Goal: Task Accomplishment & Management: Manage account settings

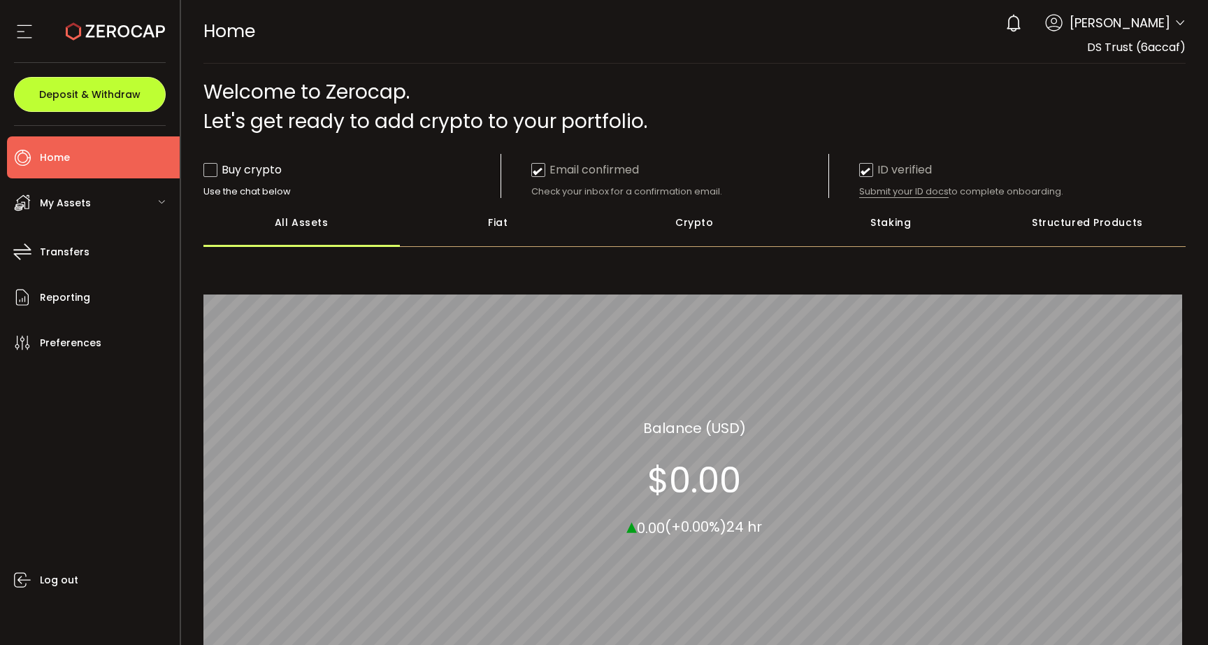
click at [113, 105] on button "Deposit & Withdraw" at bounding box center [90, 94] width 152 height 35
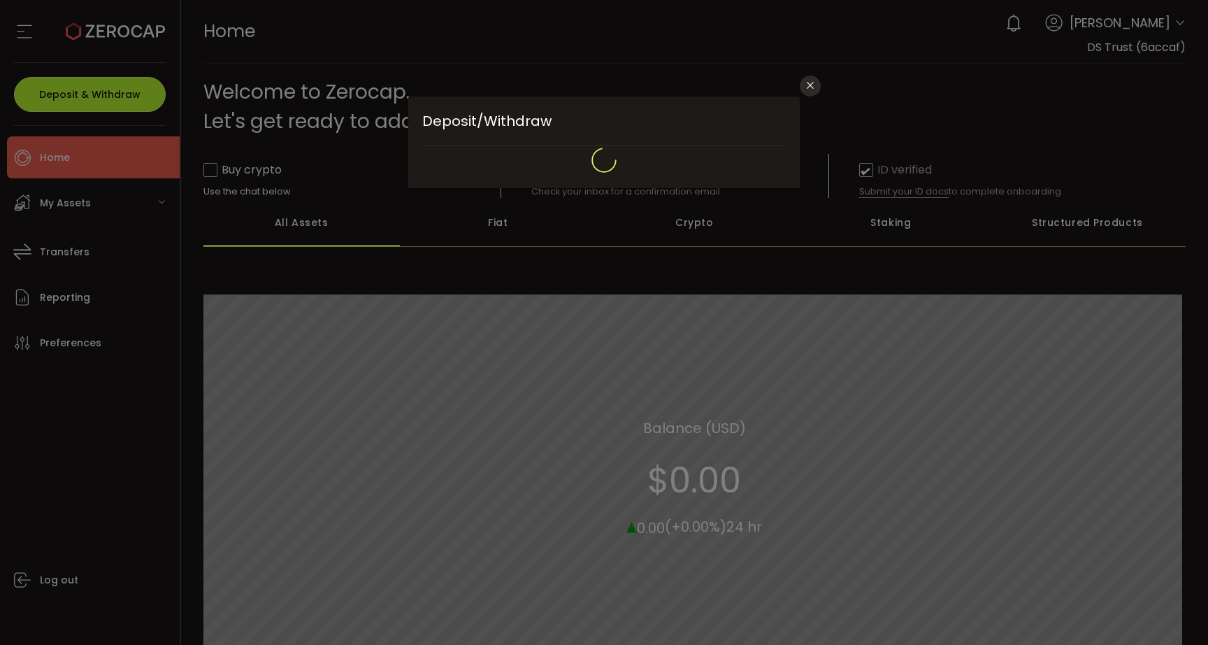
type input "**********"
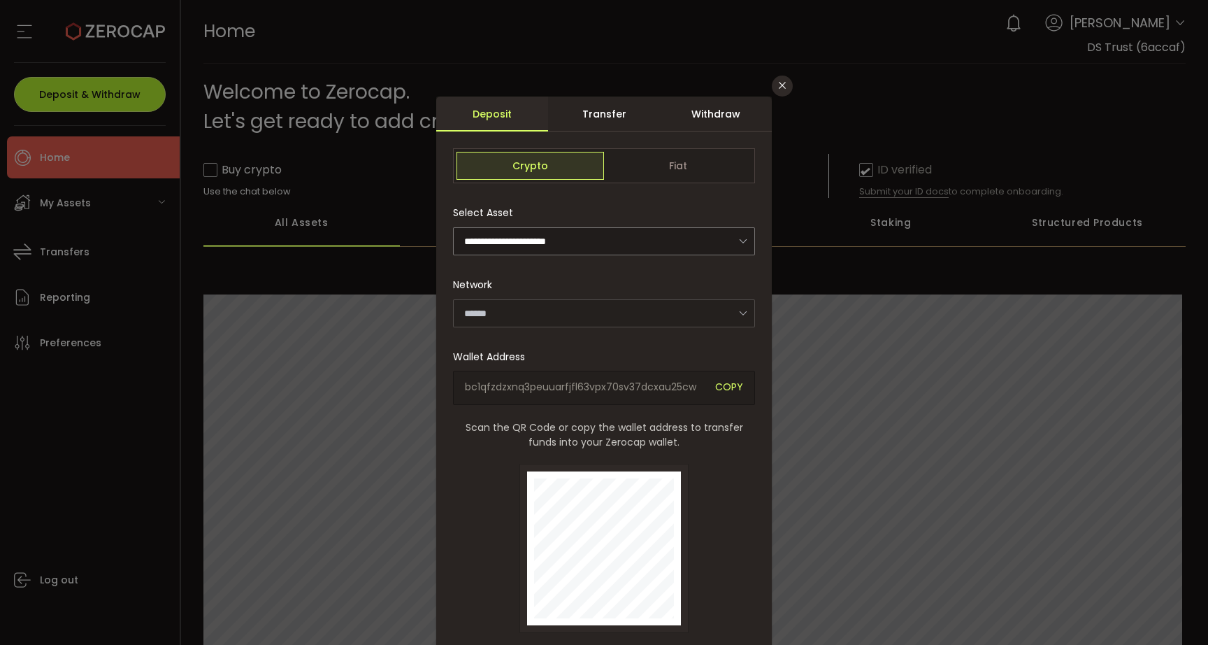
type input "*******"
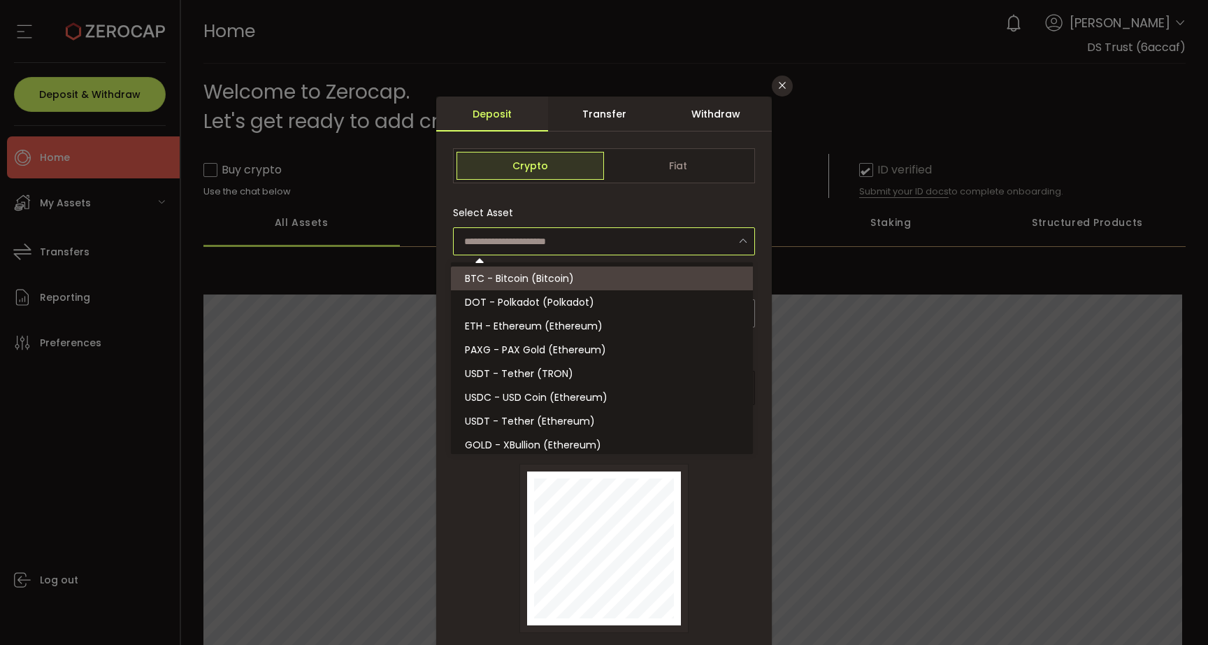
click at [588, 242] on input "dialog" at bounding box center [604, 241] width 302 height 28
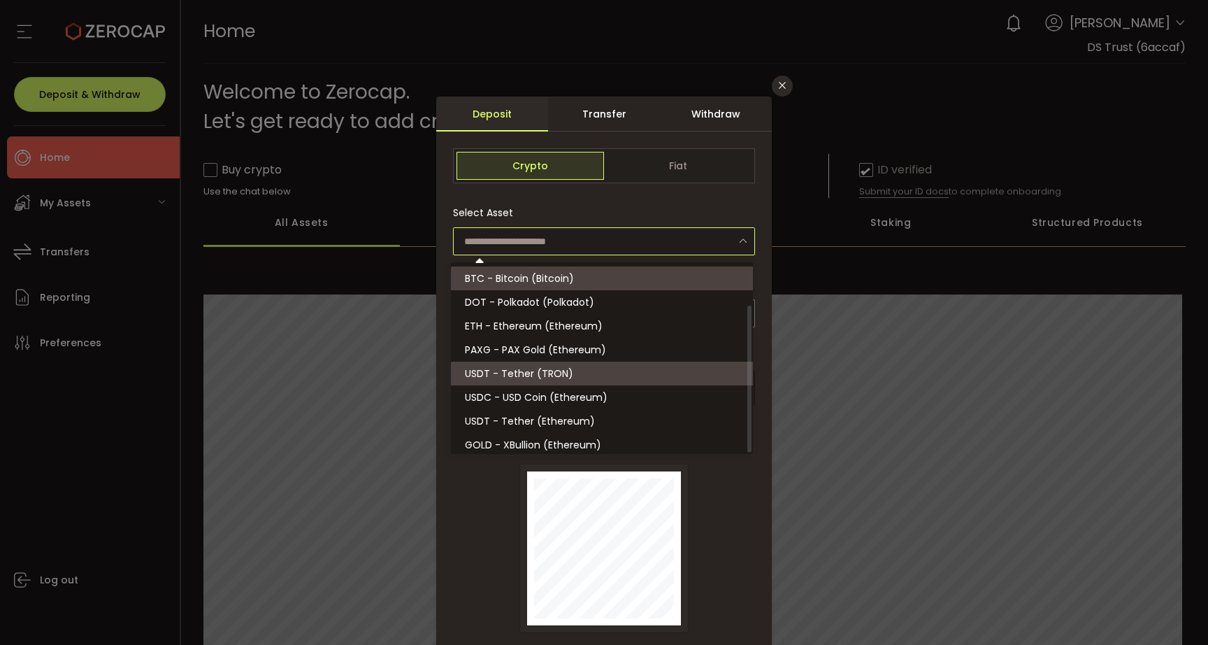
scroll to position [55, 0]
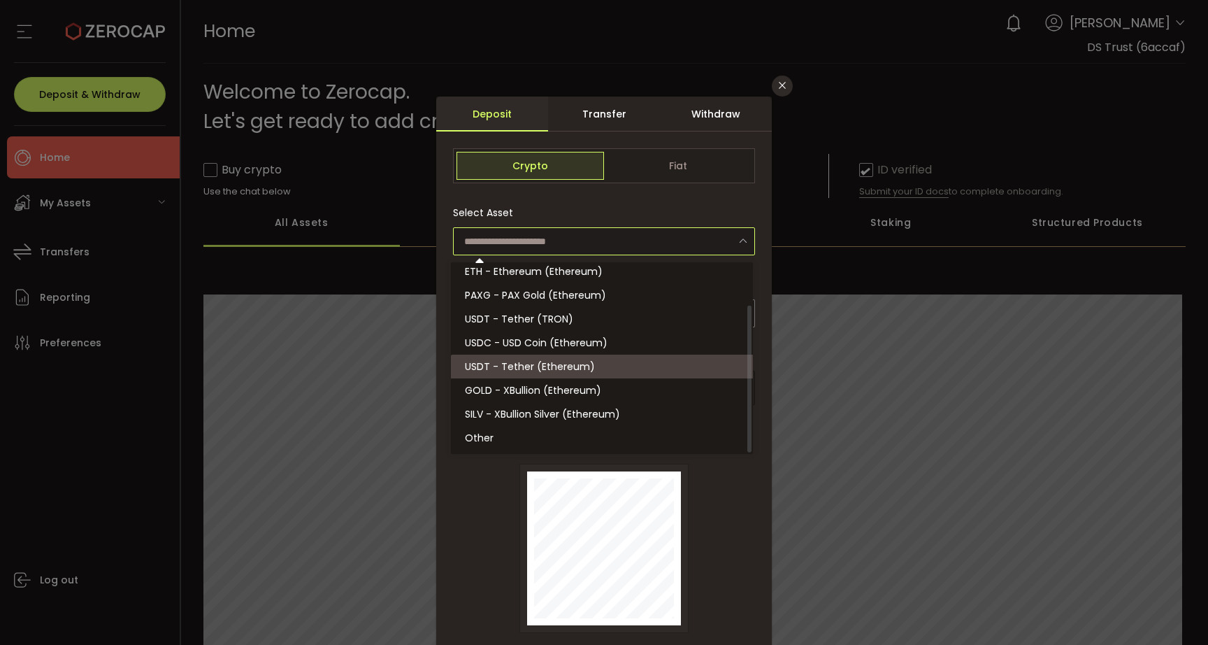
click at [518, 372] on span "USDT - Tether (Ethereum)" at bounding box center [530, 366] width 130 height 14
type input "**********"
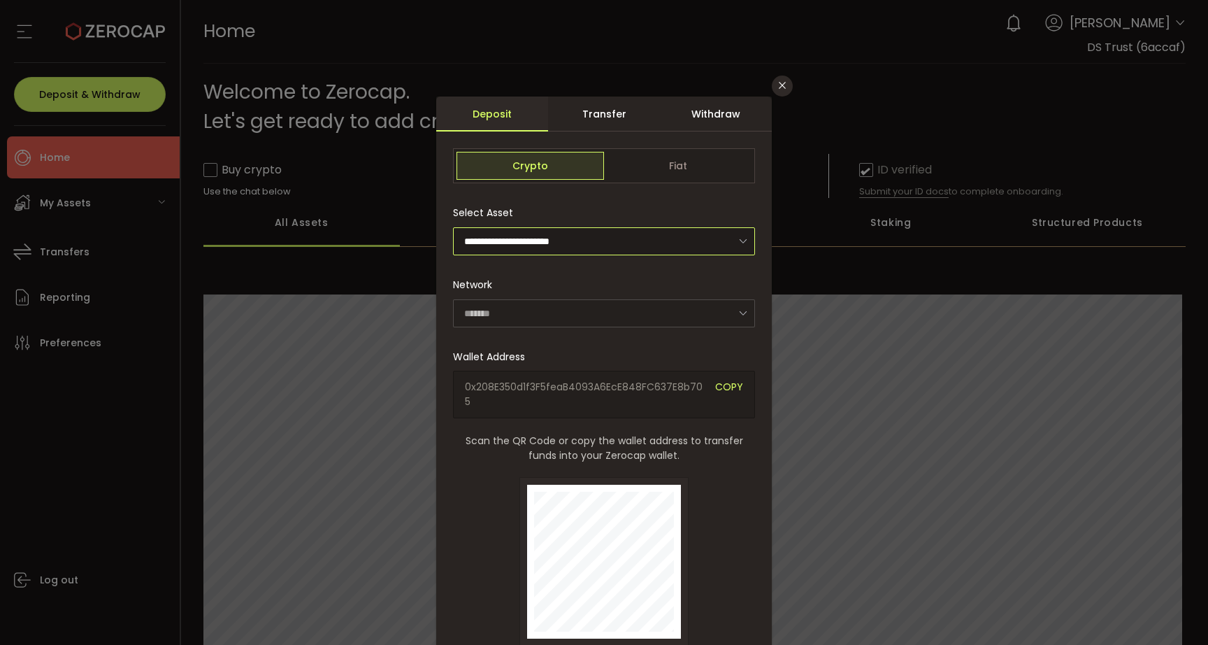
type input "********"
click at [577, 329] on div "**********" at bounding box center [604, 467] width 302 height 537
click at [689, 110] on div "Withdraw" at bounding box center [716, 113] width 112 height 35
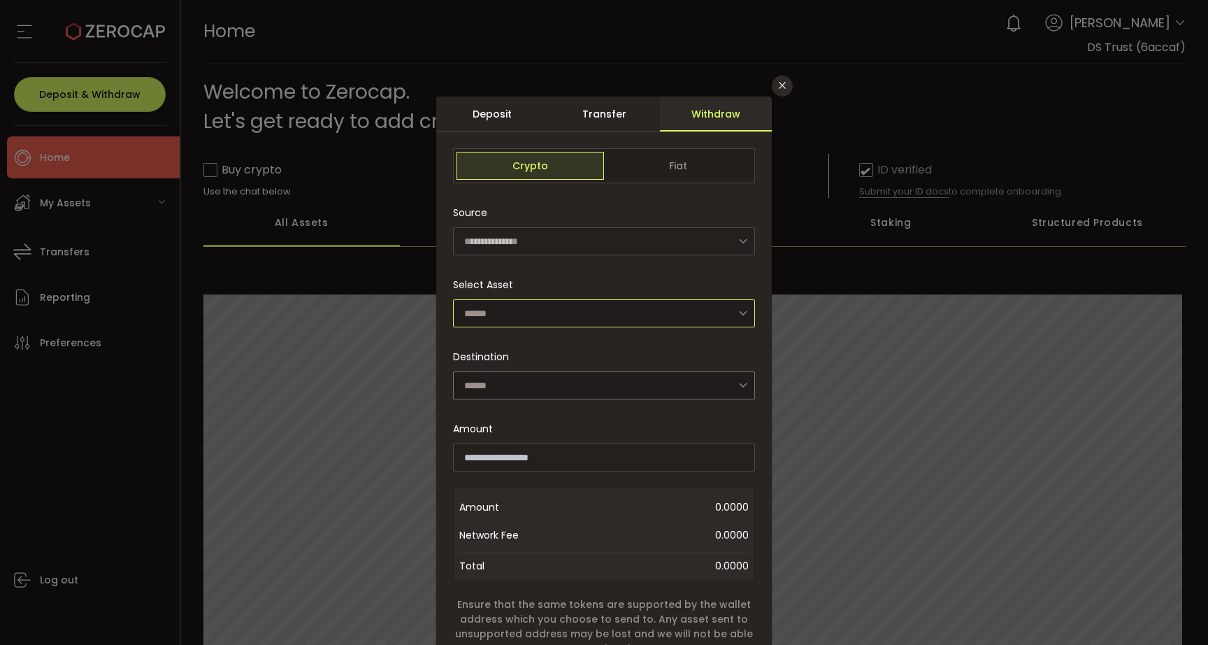
click at [535, 305] on input "dialog" at bounding box center [604, 313] width 302 height 28
click at [554, 355] on span "USDC - USD Coin (Ethereum)" at bounding box center [536, 350] width 143 height 14
type input "**********"
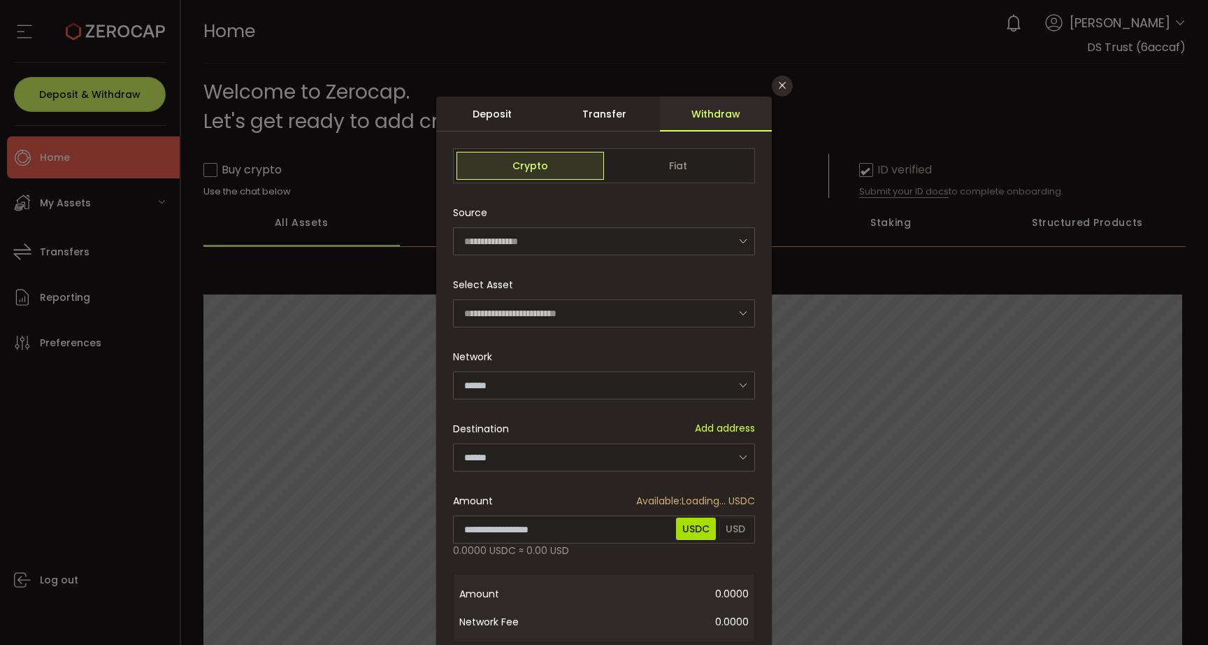
type input "********"
click at [553, 317] on input "dialog" at bounding box center [604, 313] width 302 height 28
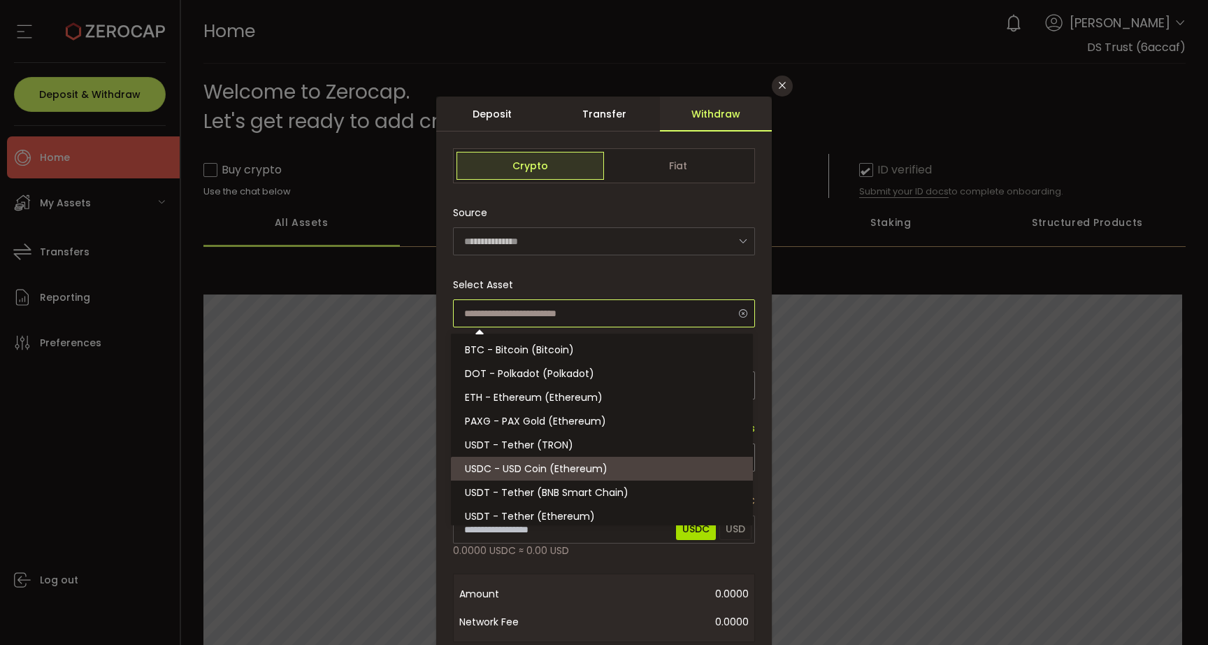
click at [567, 313] on input "dialog" at bounding box center [604, 313] width 302 height 28
type input "**********"
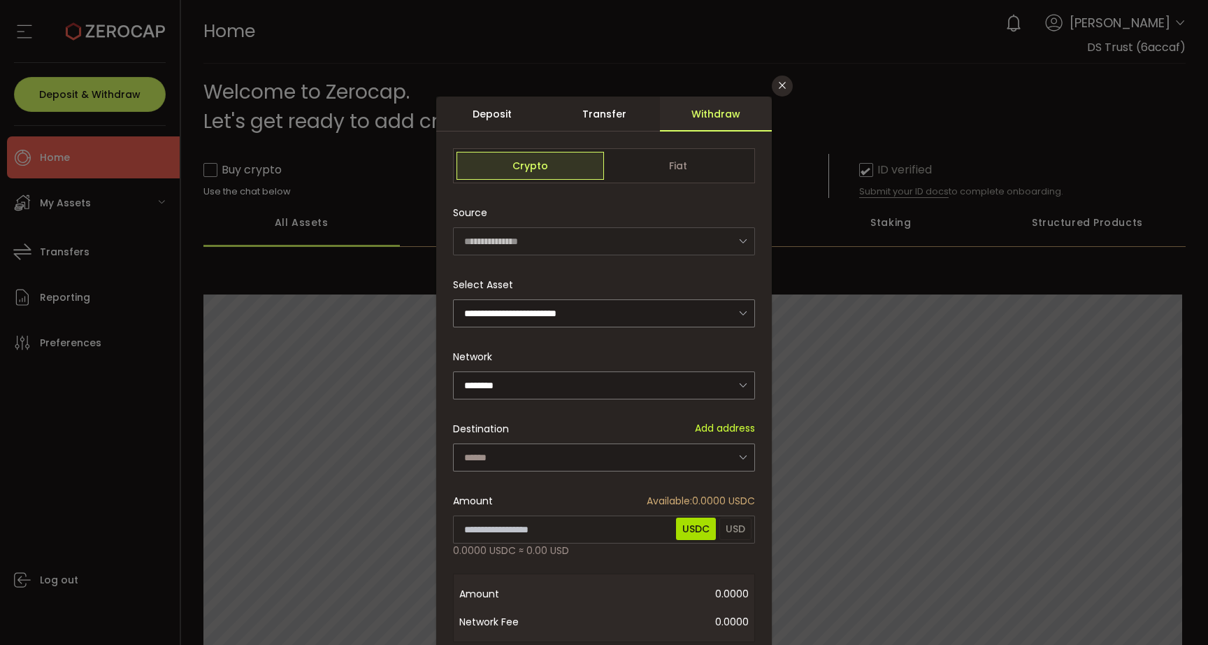
click at [536, 364] on div "Network ******** Ethereum" at bounding box center [604, 371] width 302 height 57
click at [533, 374] on input "dialog" at bounding box center [604, 385] width 302 height 28
click at [529, 371] on input "dialog" at bounding box center [604, 385] width 302 height 28
type input "********"
click at [515, 447] on input "dialog" at bounding box center [604, 457] width 302 height 28
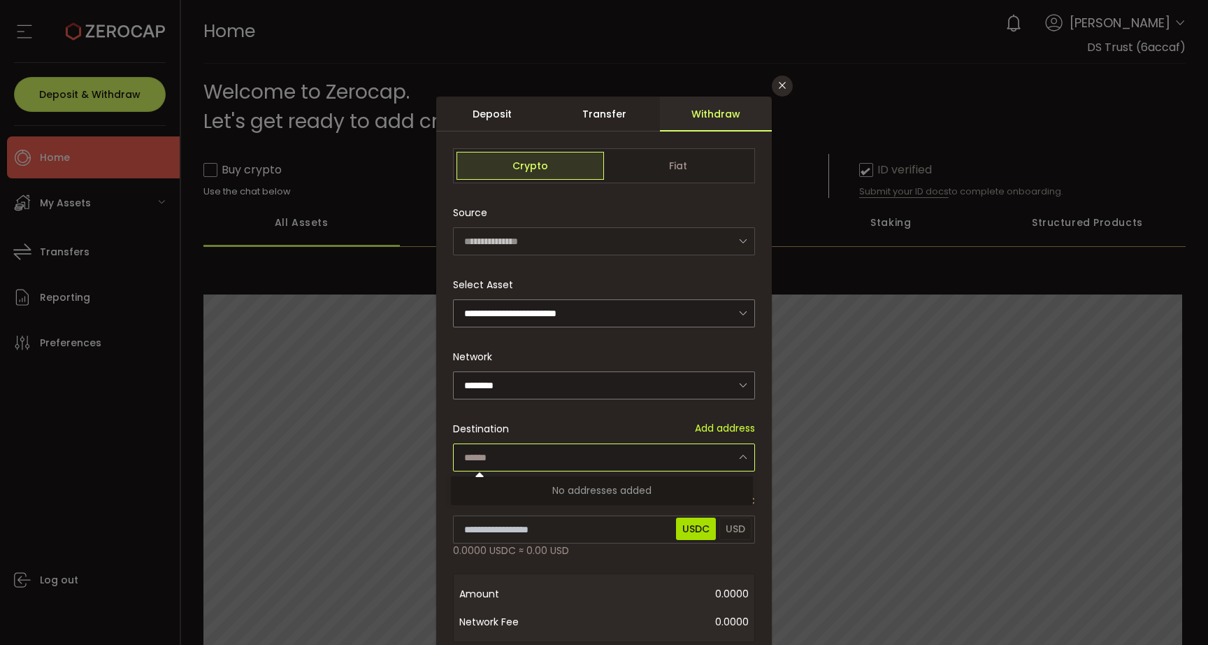
click at [515, 447] on input "dialog" at bounding box center [604, 457] width 302 height 28
click at [717, 426] on span "Add address" at bounding box center [725, 428] width 60 height 15
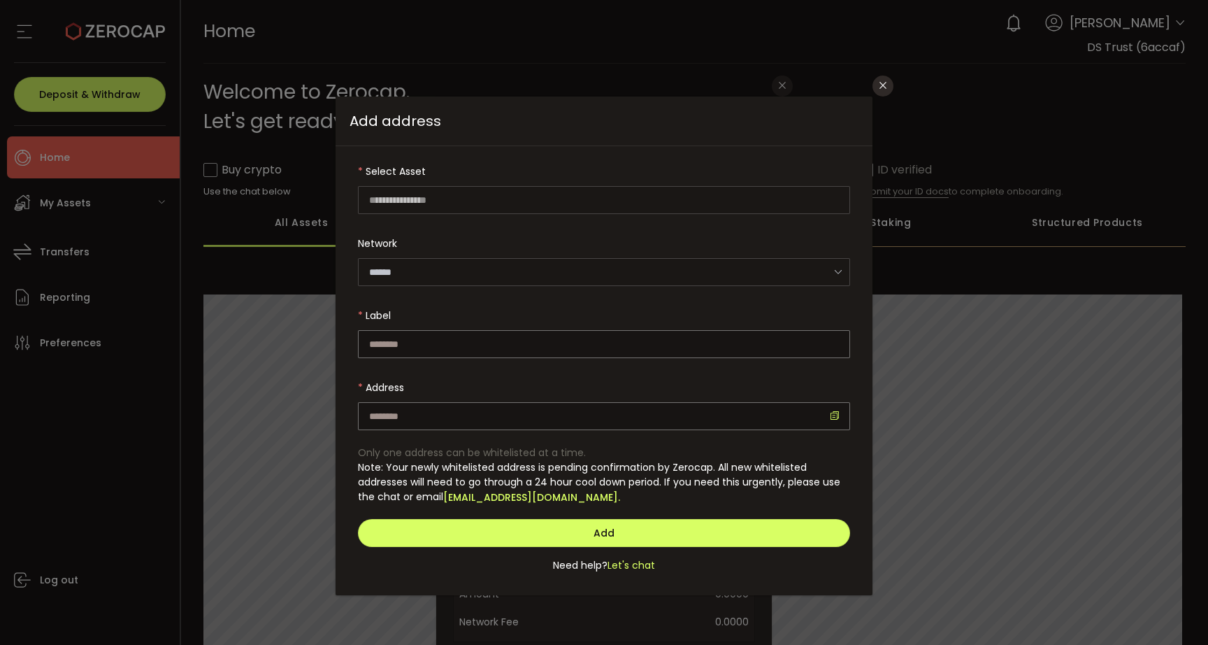
type input "**********"
type input "********"
click at [415, 403] on input "dialog" at bounding box center [604, 416] width 492 height 28
click at [260, 409] on div "**********" at bounding box center [604, 322] width 1208 height 645
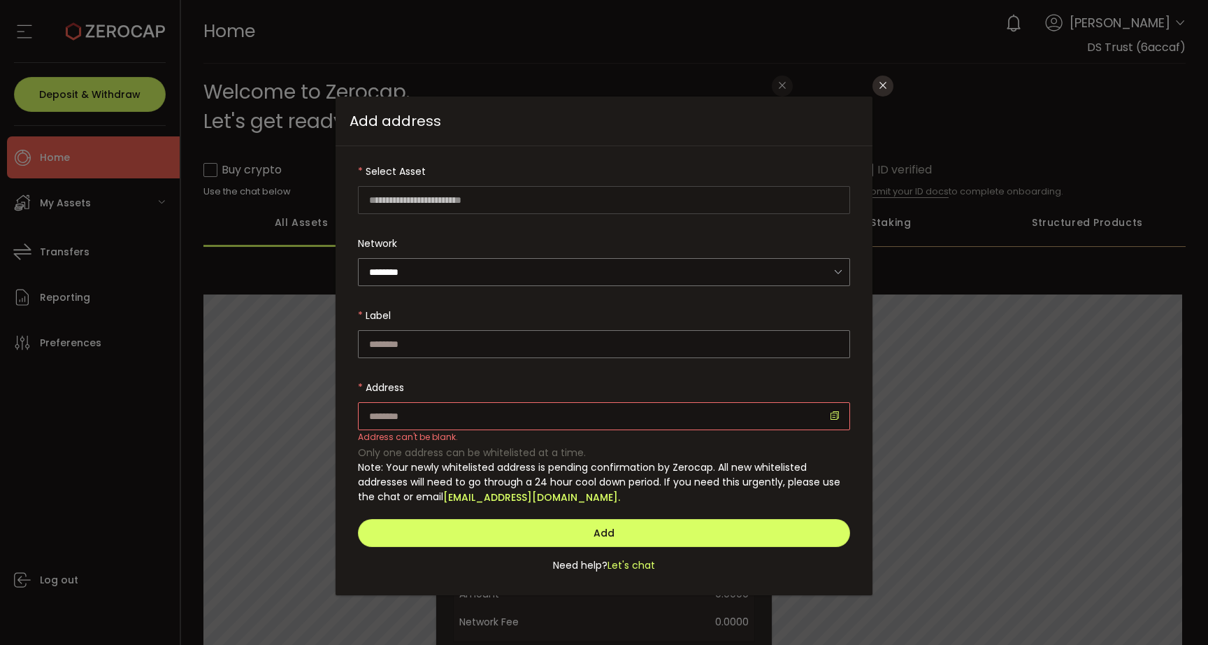
click at [627, 119] on span "Add address" at bounding box center [604, 121] width 537 height 50
click at [568, 489] on div "Note: Your newly whitelisted address is pending confirmation by Zerocap. All ne…" at bounding box center [604, 482] width 492 height 45
click at [878, 79] on button "Close" at bounding box center [883, 86] width 21 height 21
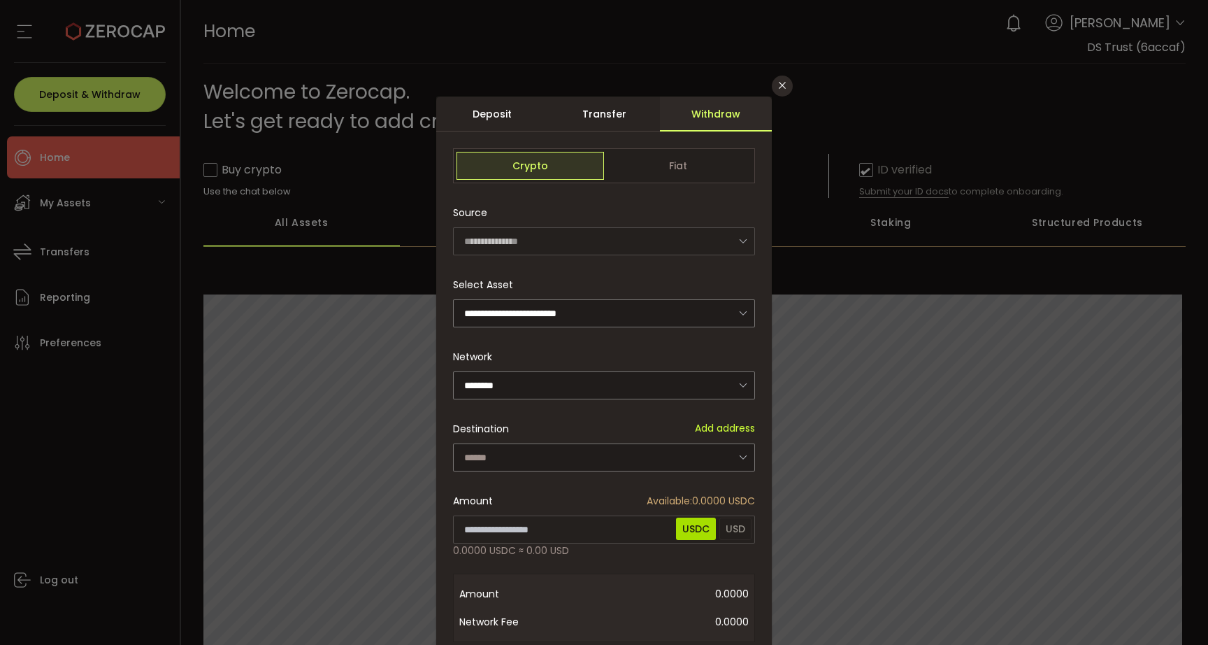
click at [342, 357] on div "**********" at bounding box center [604, 322] width 1208 height 645
click at [777, 92] on button "Close" at bounding box center [782, 86] width 21 height 21
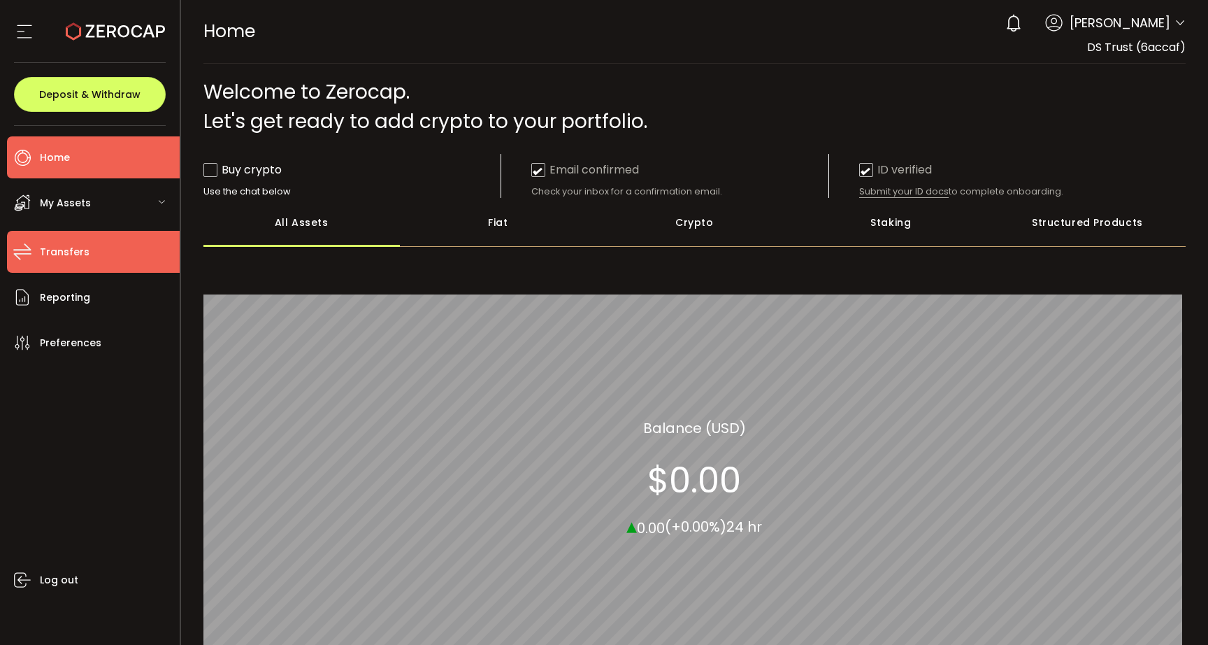
click at [60, 243] on span "Transfers" at bounding box center [65, 252] width 50 height 20
click at [59, 191] on div "My Assets" at bounding box center [93, 203] width 173 height 42
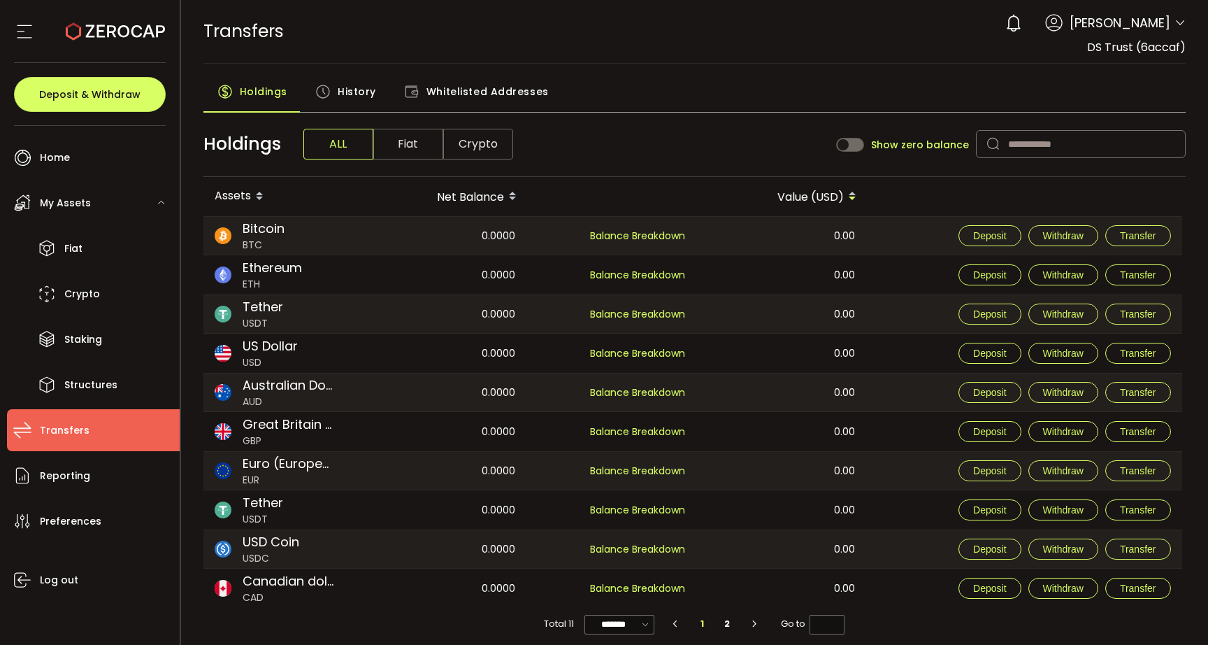
scroll to position [9, 0]
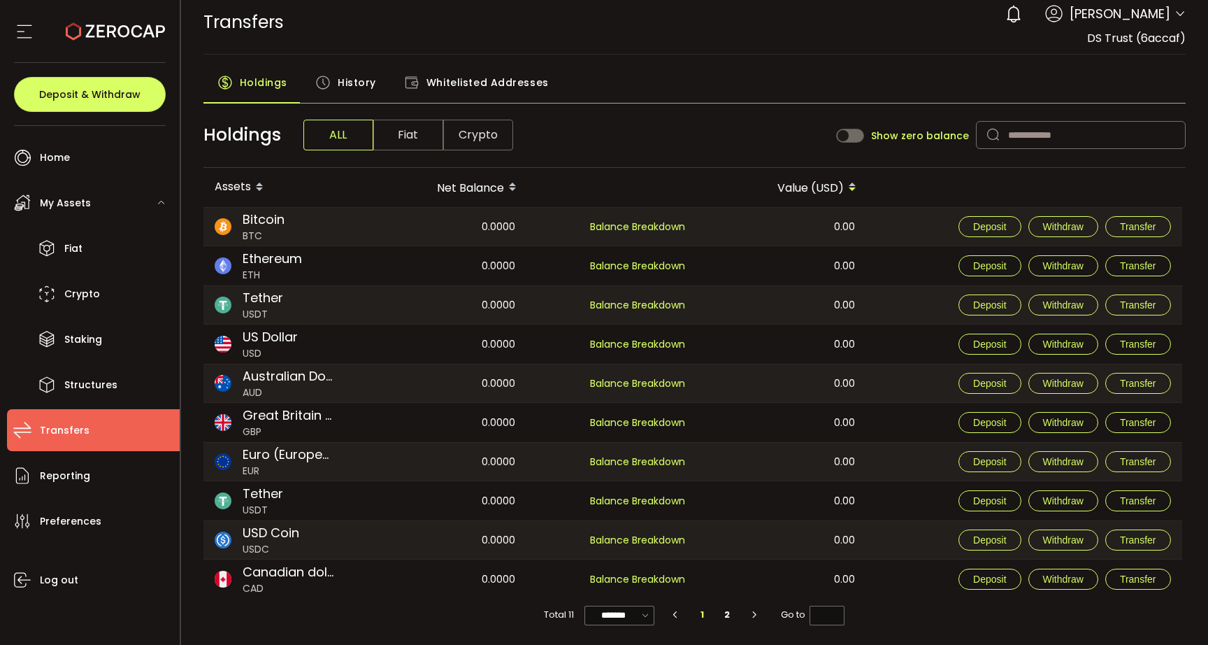
click at [1151, 17] on span "Darcy Spangler" at bounding box center [1120, 13] width 101 height 19
click at [1175, 16] on icon at bounding box center [1180, 13] width 11 height 11
click at [1166, 17] on div "0 Darcy Spangler" at bounding box center [1091, 14] width 187 height 31
click at [1176, 17] on icon at bounding box center [1180, 13] width 11 height 11
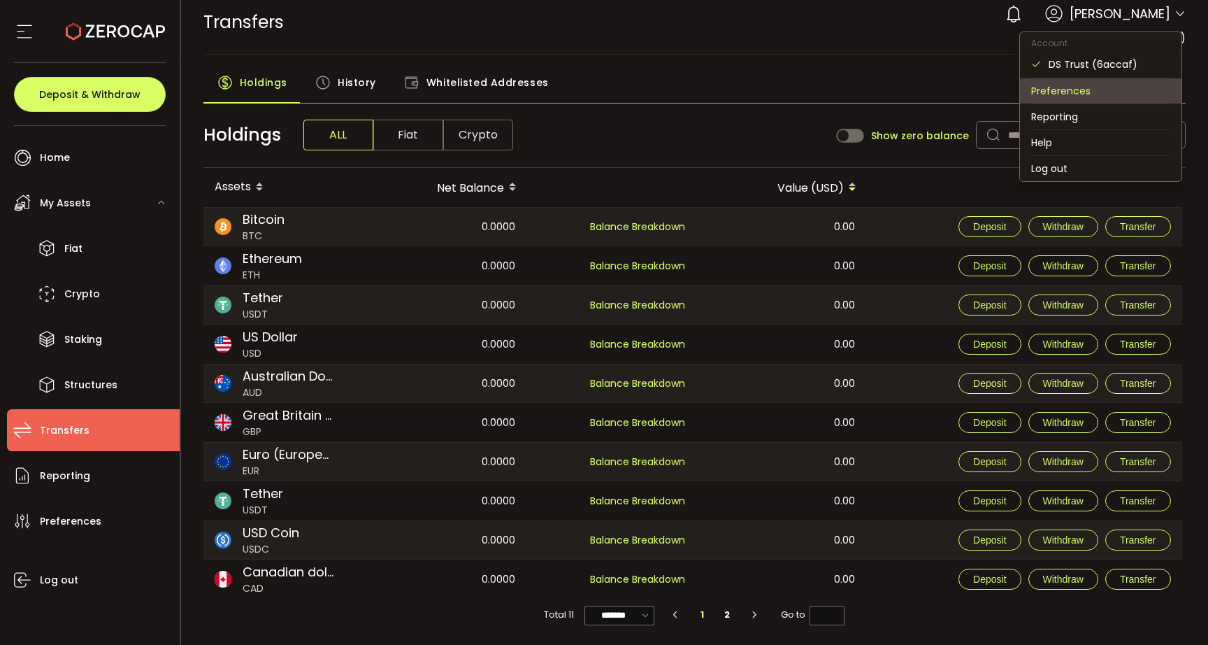
click at [1077, 93] on li "Preferences" at bounding box center [1100, 90] width 161 height 25
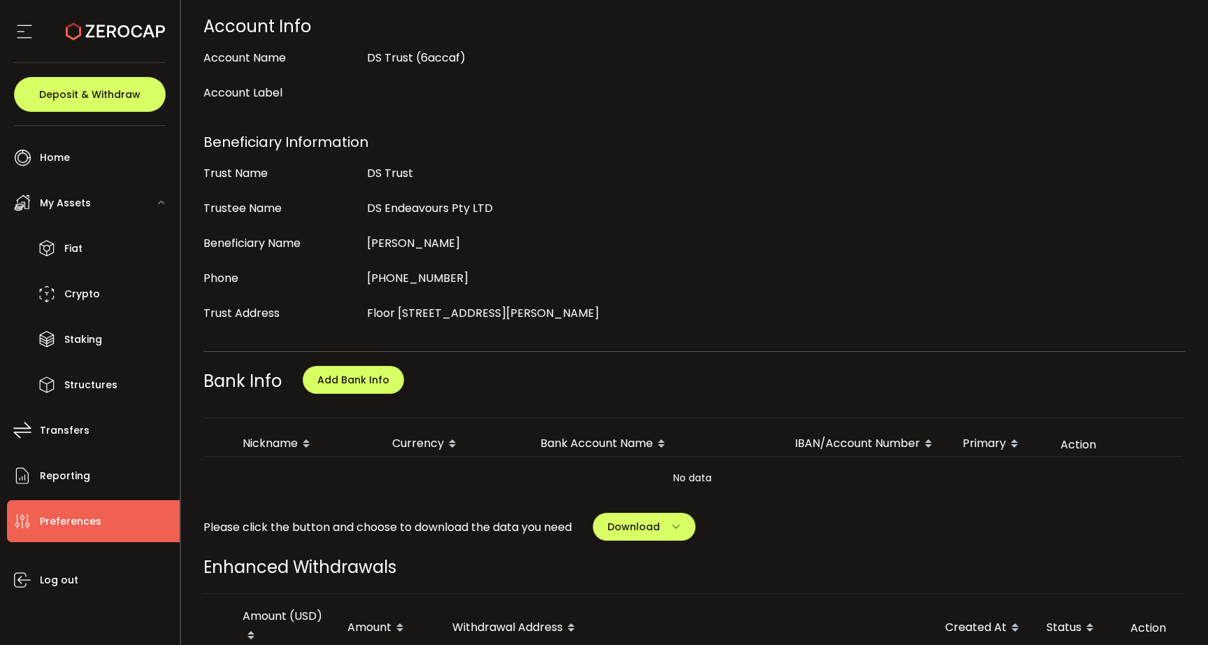
scroll to position [366, 0]
click at [328, 379] on span "Add Bank Info" at bounding box center [353, 381] width 72 height 14
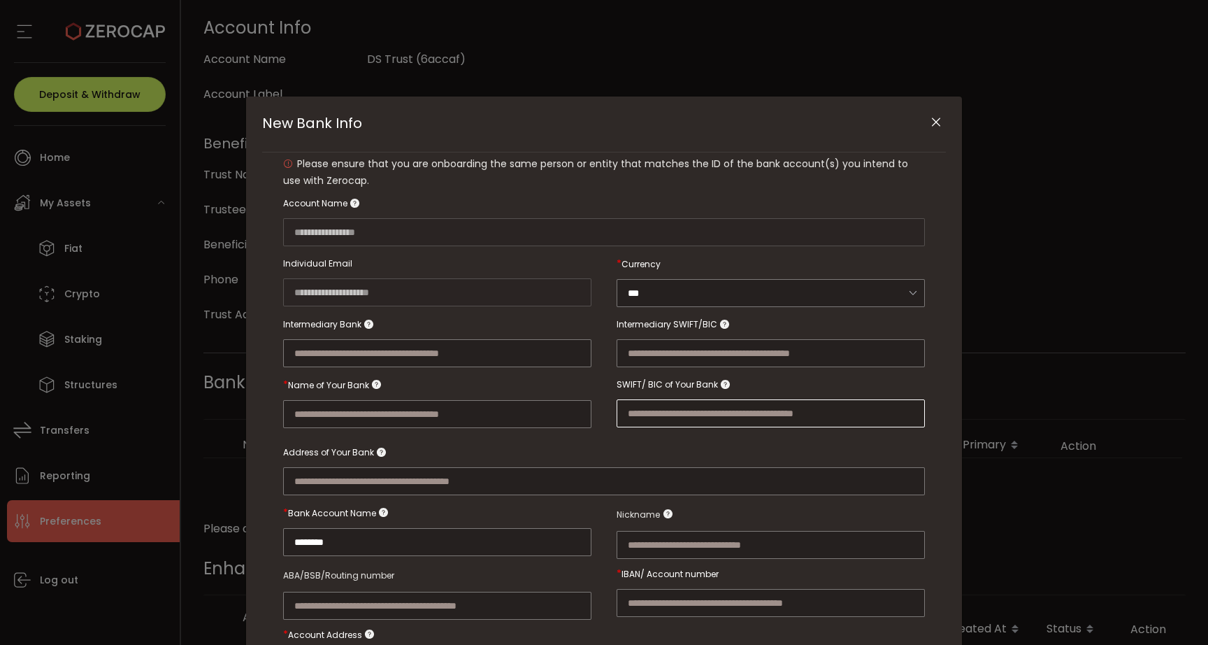
scroll to position [209, 0]
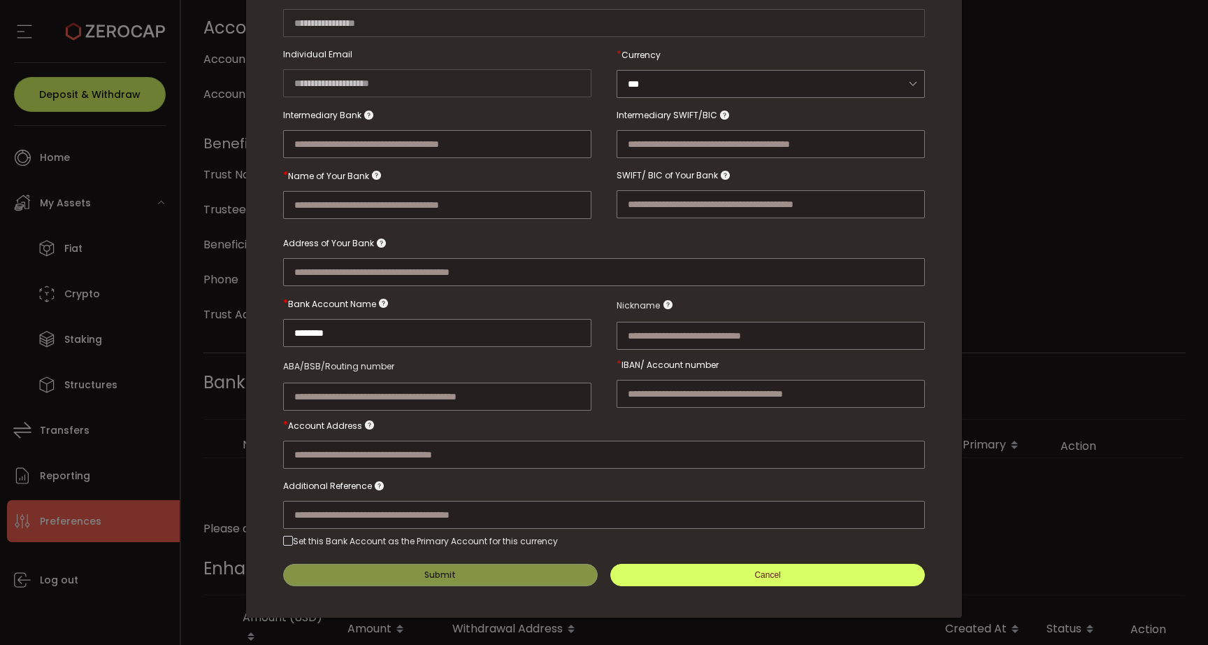
click at [805, 570] on button "Cancel" at bounding box center [767, 574] width 315 height 22
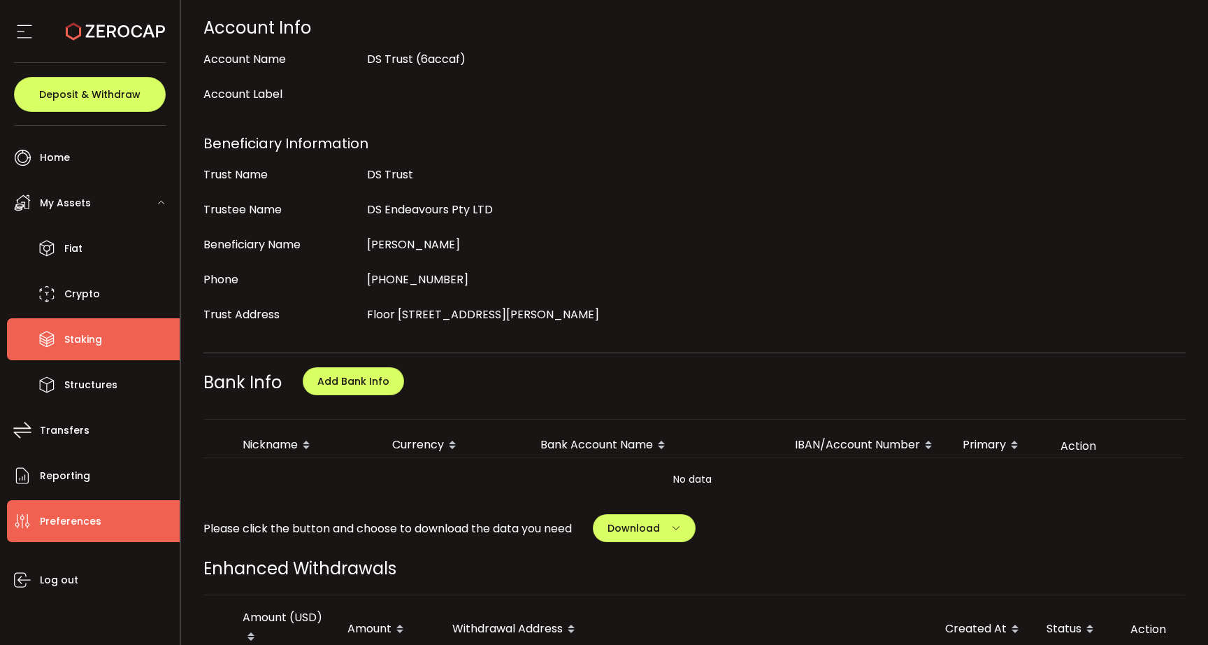
click at [109, 342] on li "Staking" at bounding box center [93, 339] width 173 height 42
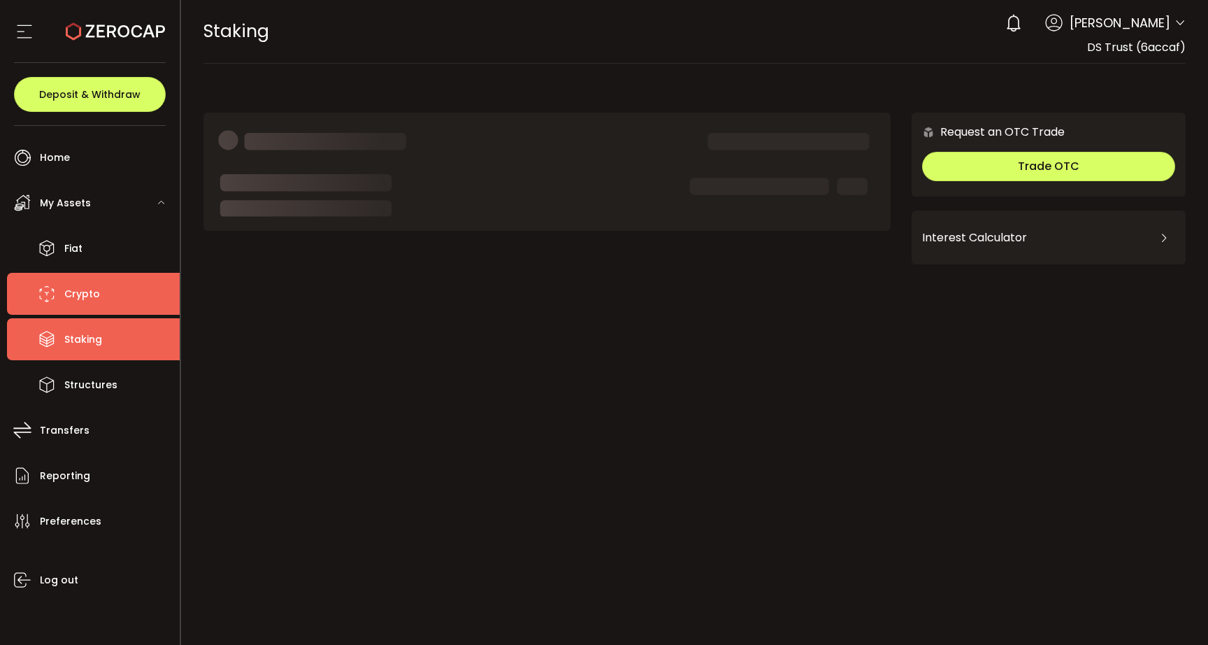
click at [126, 292] on li "Crypto" at bounding box center [93, 294] width 173 height 42
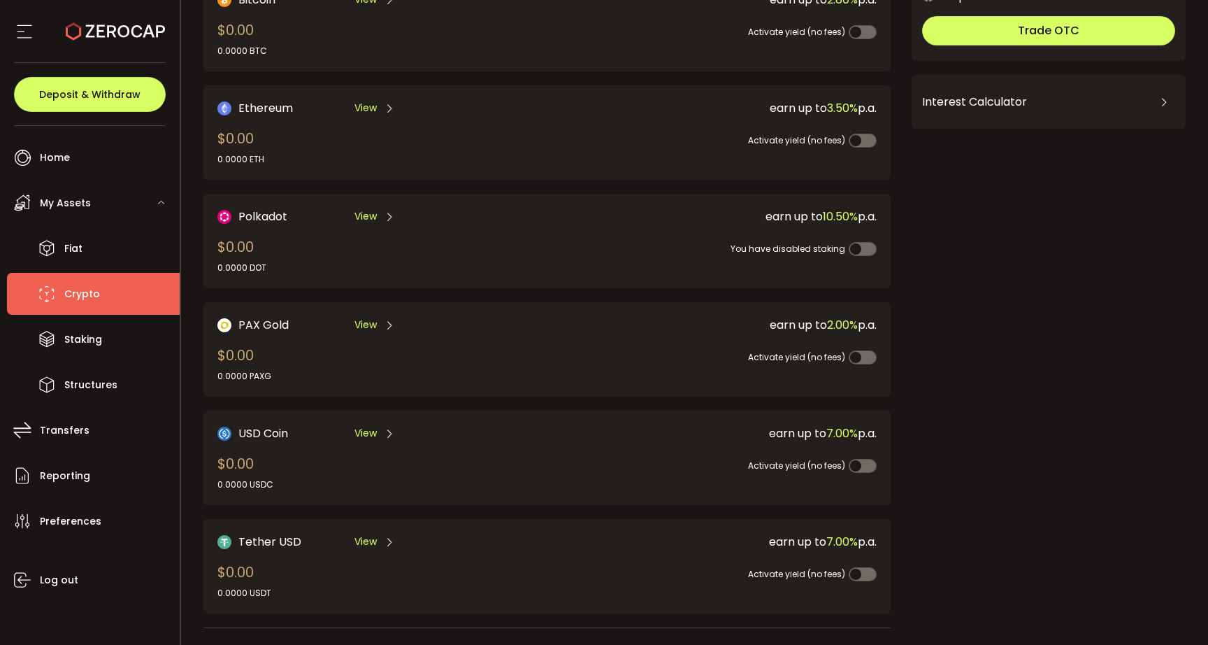
scroll to position [180, 0]
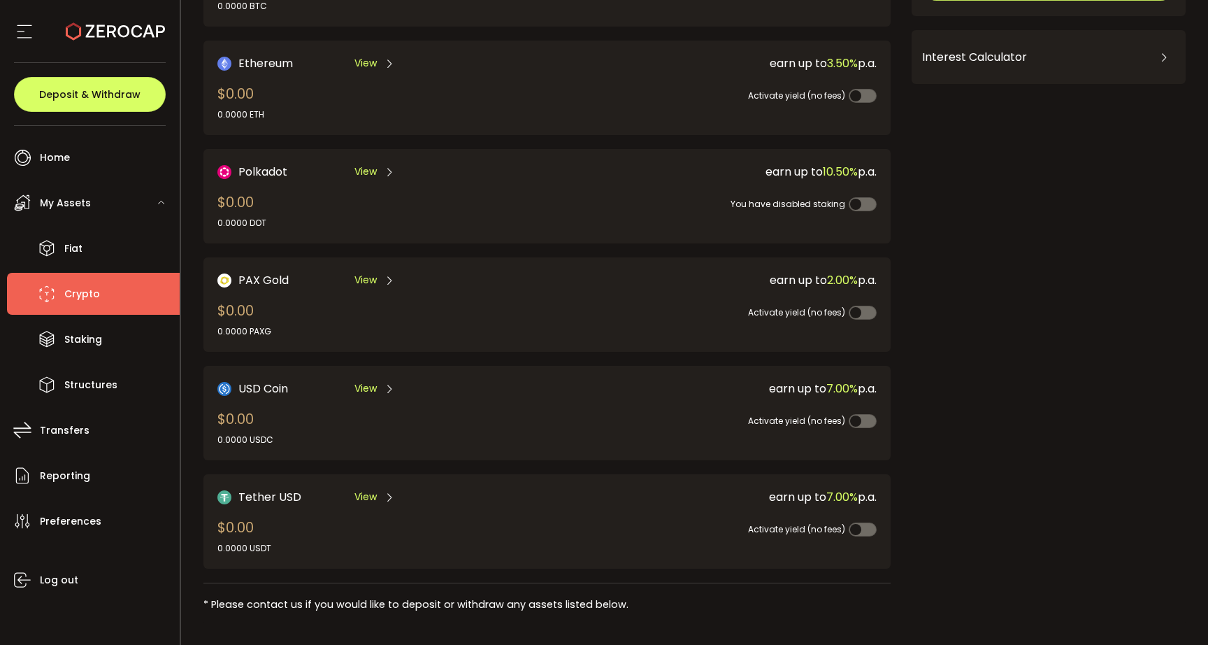
click at [359, 383] on span "View" at bounding box center [365, 388] width 22 height 15
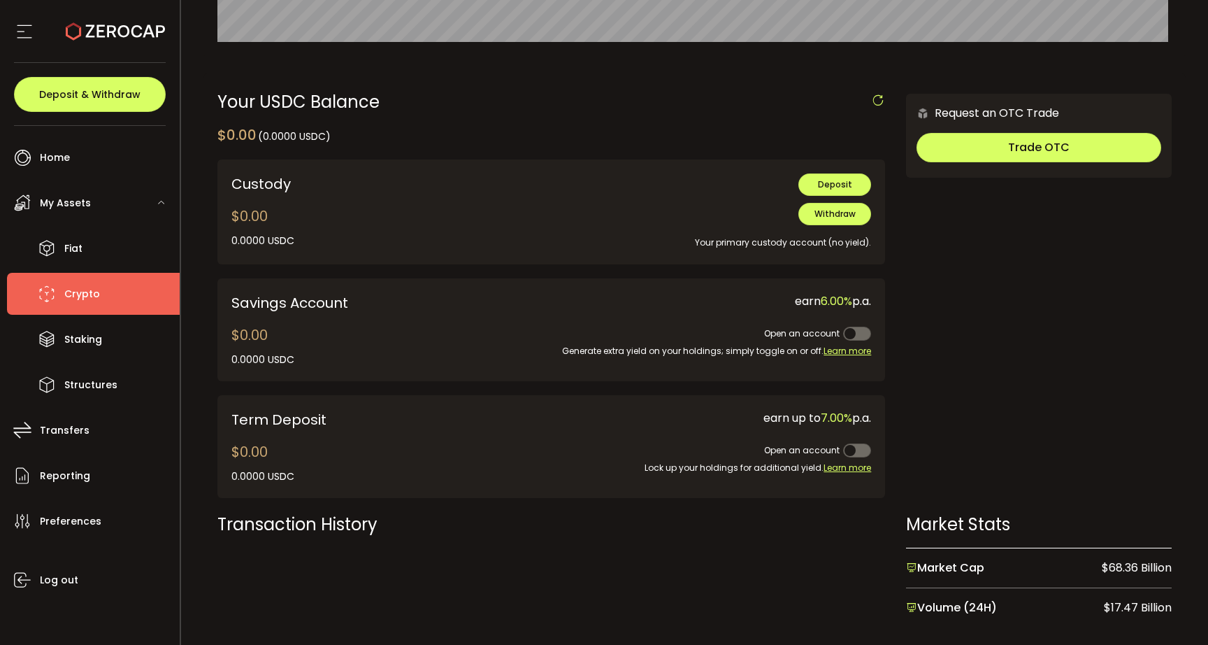
scroll to position [381, 0]
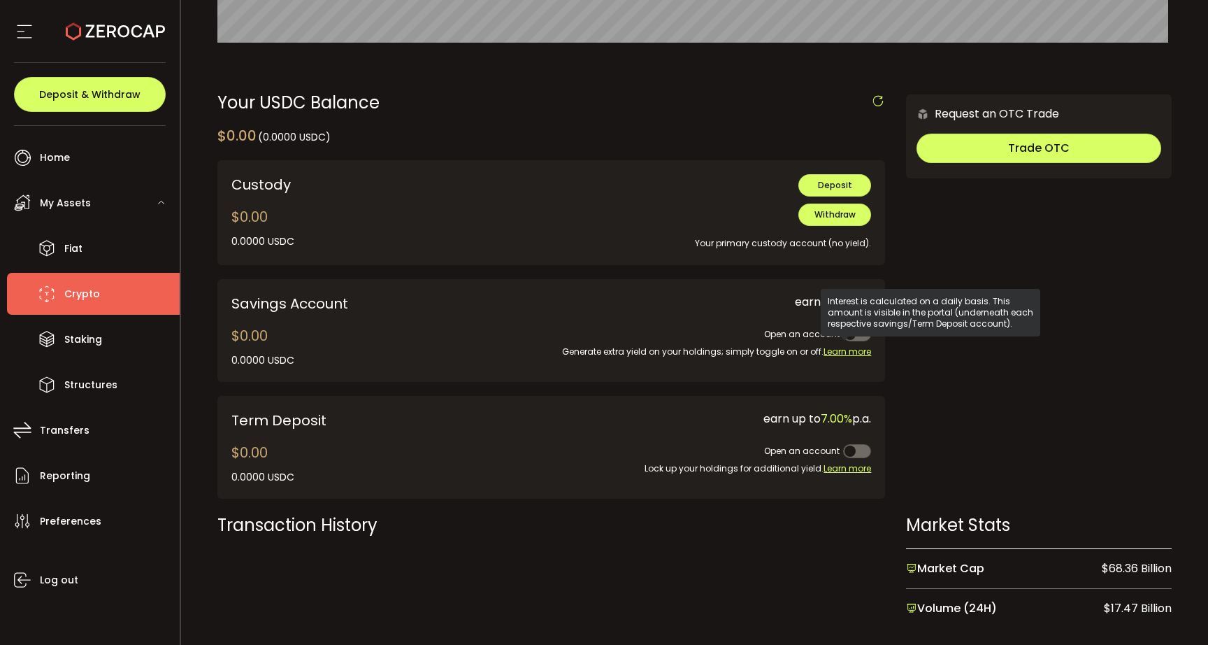
click at [852, 352] on span "Learn more" at bounding box center [848, 351] width 48 height 12
click at [862, 352] on span "Learn more" at bounding box center [848, 351] width 48 height 12
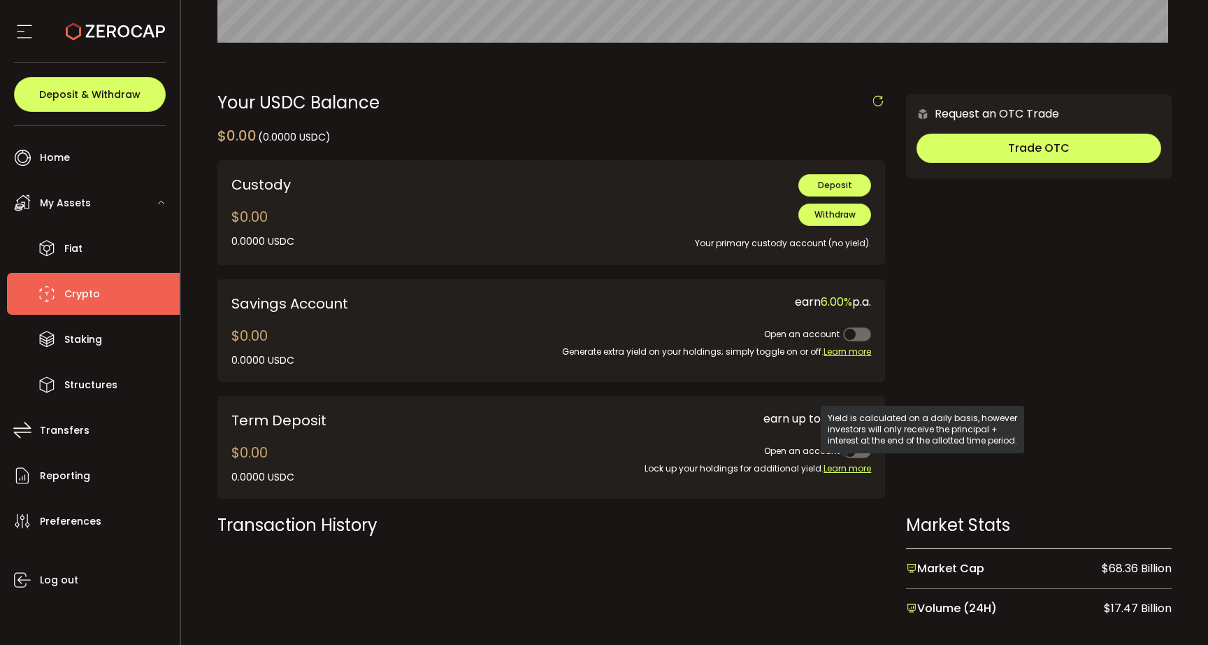
click at [954, 482] on div "Request an OTC Trade Trade OTC Buy Sell Crypto *** BTC ETH USDT USDC PAXG DOT F…" at bounding box center [1039, 303] width 266 height 418
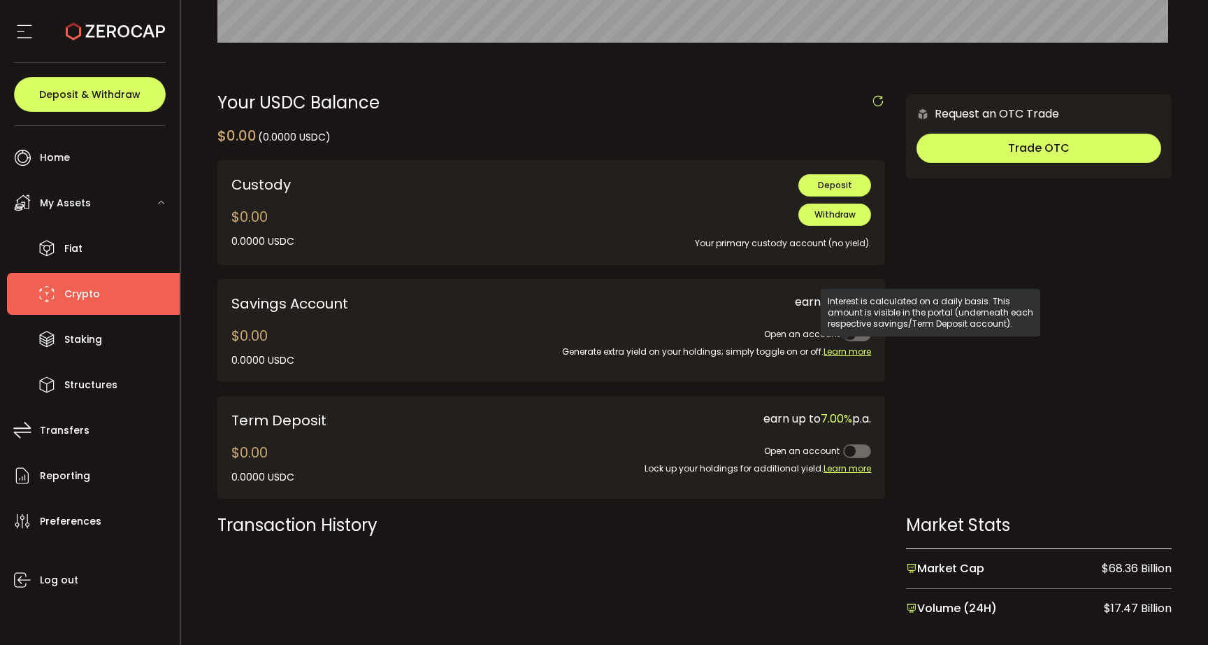
click at [854, 340] on div "Open an account" at bounding box center [716, 325] width 310 height 31
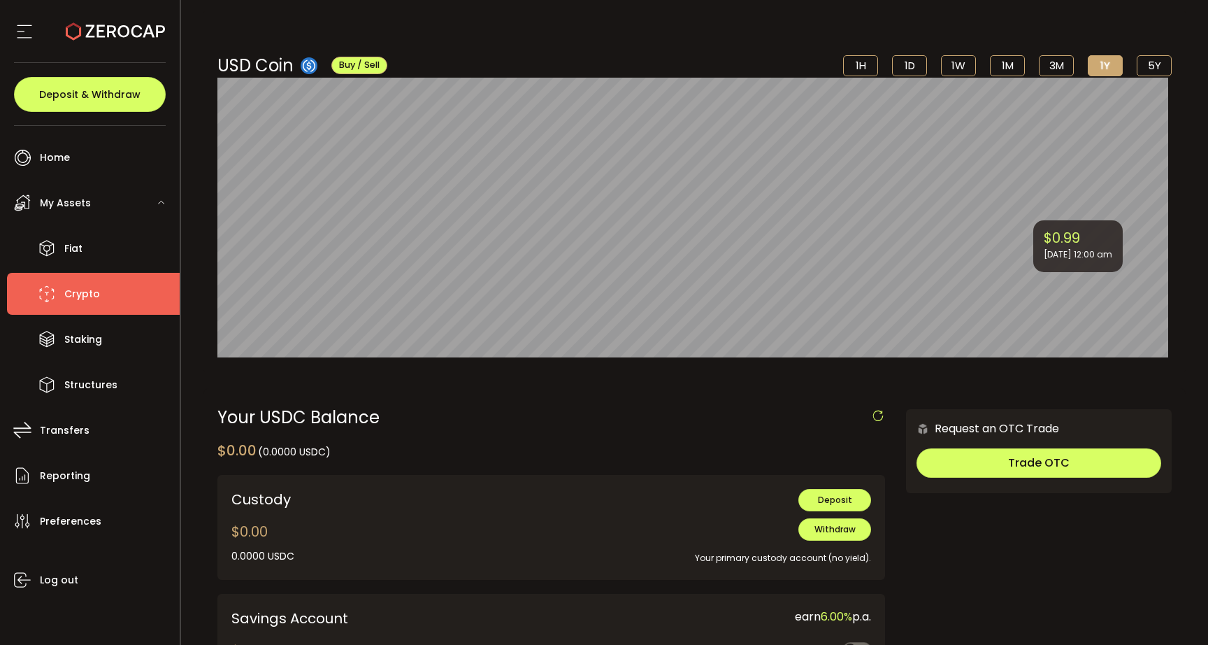
scroll to position [0, 0]
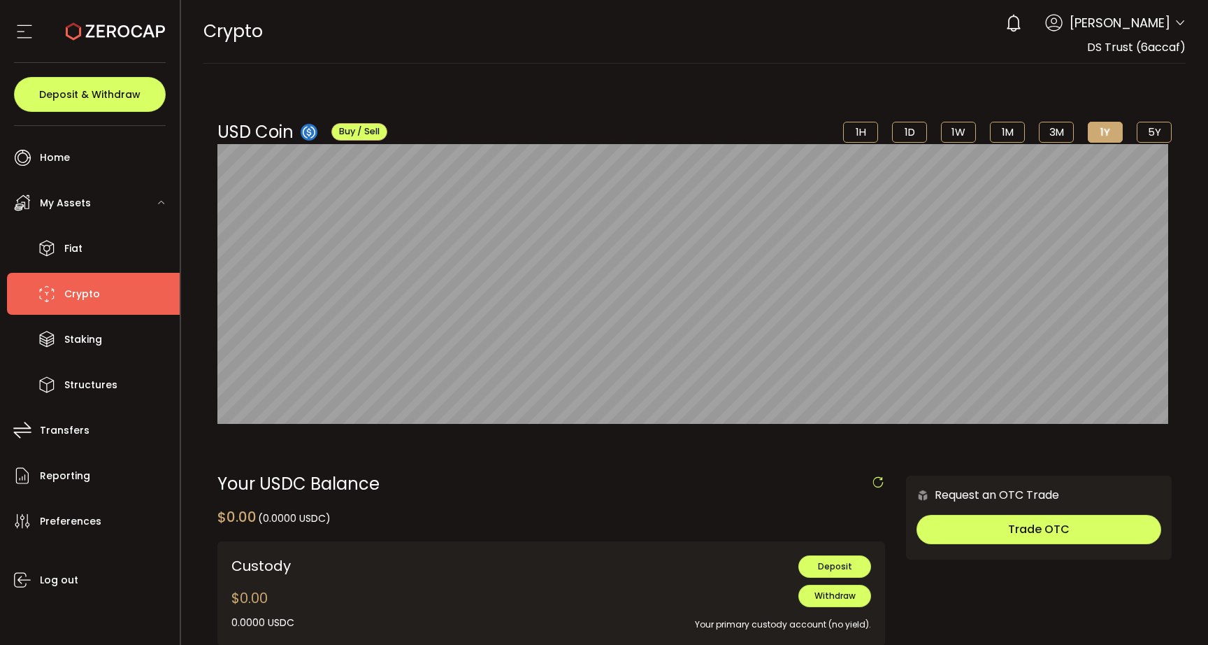
click at [1158, 24] on span "Darcy Spangler" at bounding box center [1120, 22] width 101 height 19
click at [1175, 23] on icon at bounding box center [1180, 22] width 11 height 11
click at [1175, 20] on icon at bounding box center [1180, 22] width 11 height 11
click at [645, 135] on div "USD Coin Buy / Sell 1H 1D 1W 1M 3M 1Y 5Y" at bounding box center [694, 132] width 955 height 24
click at [346, 124] on button "Buy / Sell" at bounding box center [359, 131] width 56 height 17
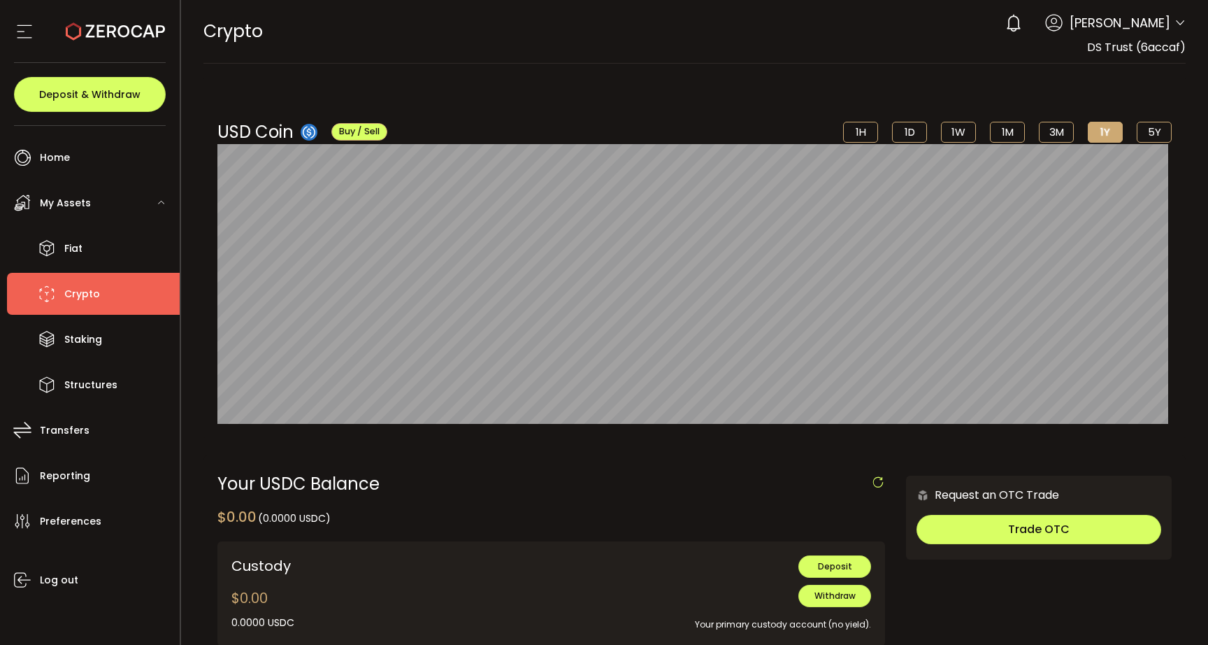
click at [540, 91] on div "USD Coin Buy / Sell 1H 1D 1W 1M 3M 1Y 5Y $0.99 Jul 11th, 12:00 am" at bounding box center [694, 258] width 983 height 360
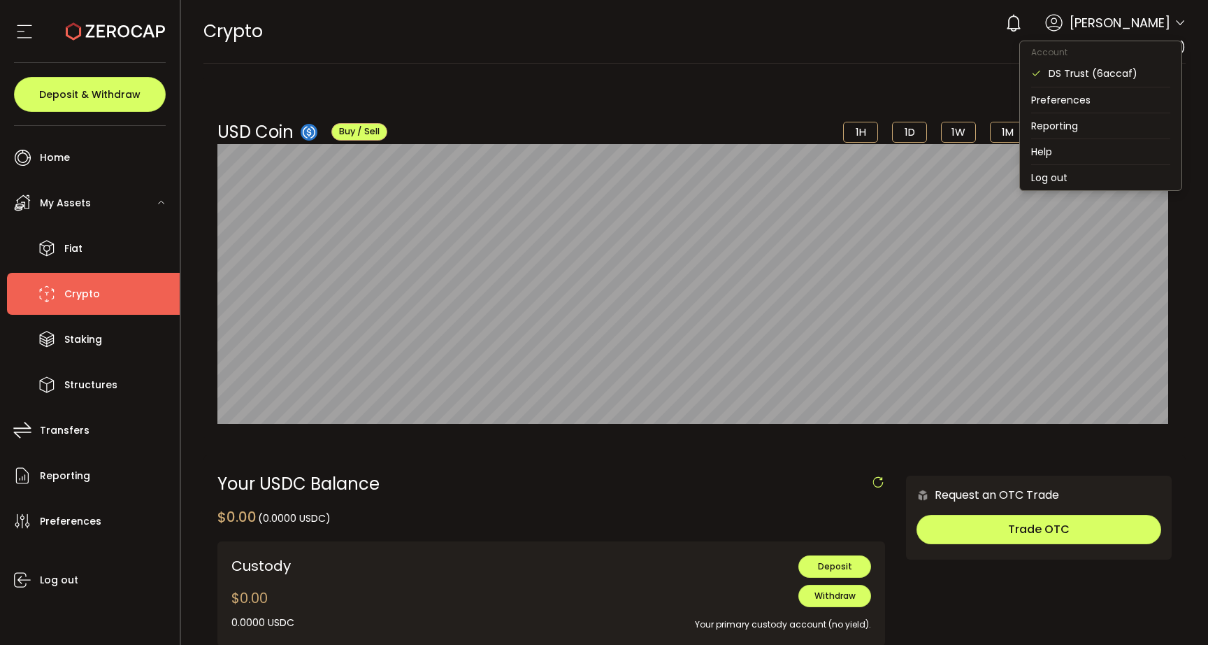
click at [1175, 21] on icon at bounding box center [1180, 22] width 11 height 11
click at [1100, 179] on li "Log out" at bounding box center [1100, 177] width 161 height 25
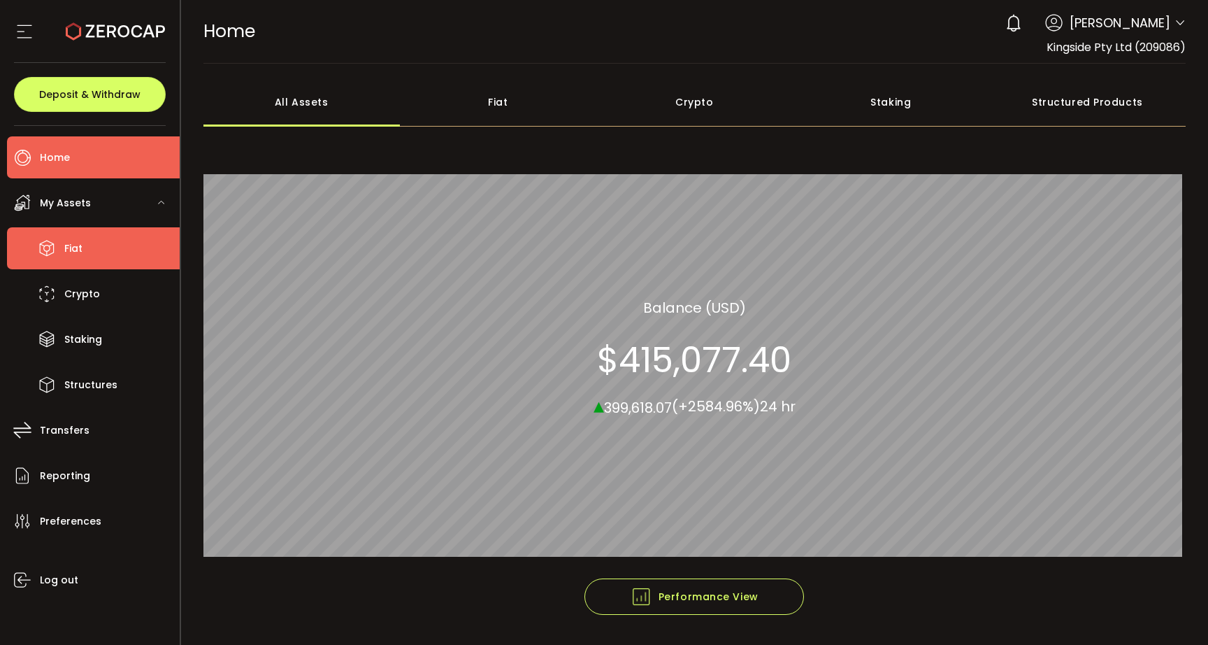
click at [86, 252] on li "Fiat" at bounding box center [93, 248] width 173 height 42
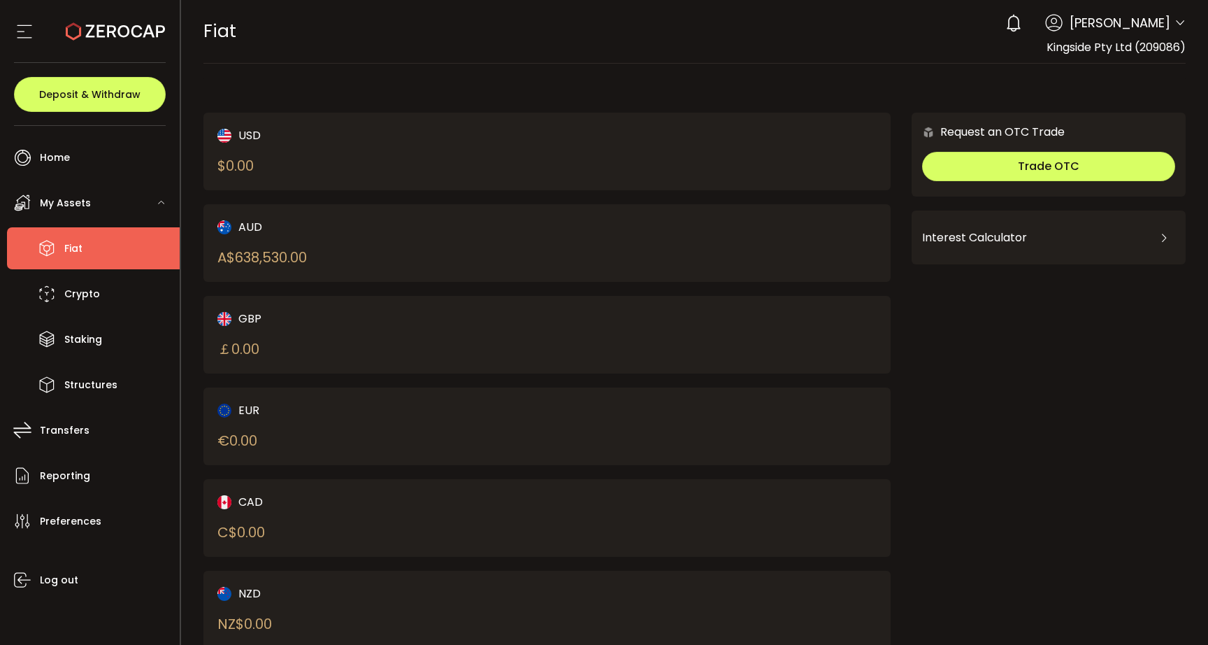
click at [1010, 222] on div "Interest Calculator" at bounding box center [1048, 238] width 253 height 34
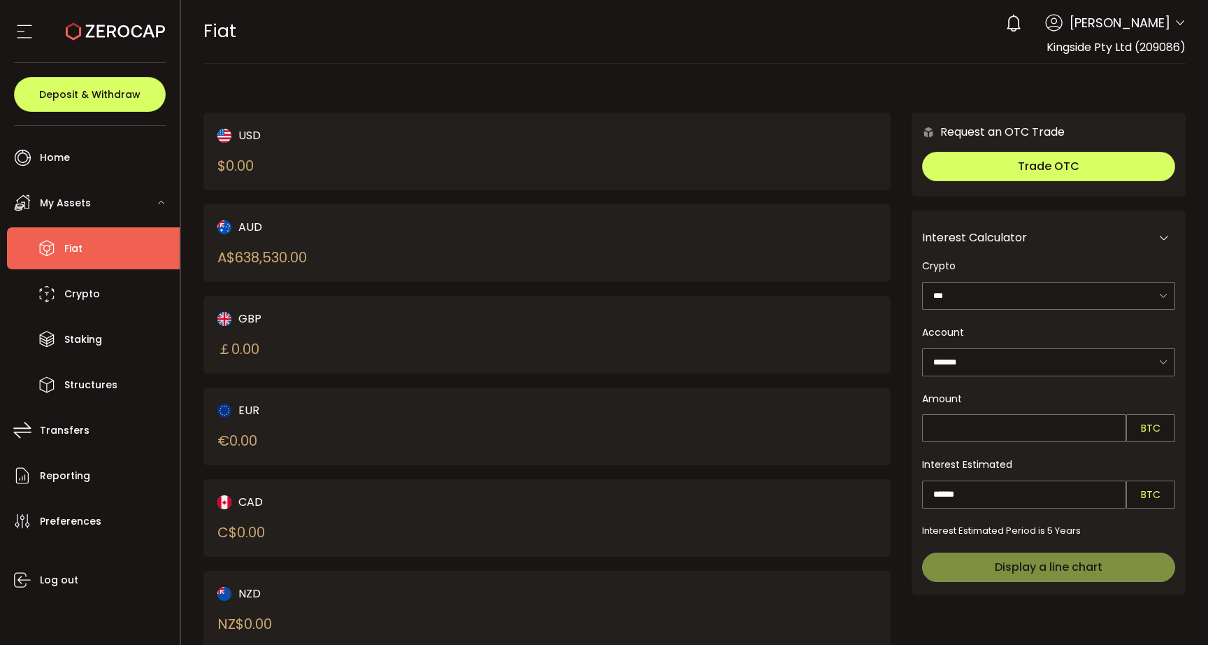
click at [1004, 226] on div "Interest Calculator" at bounding box center [1048, 238] width 253 height 34
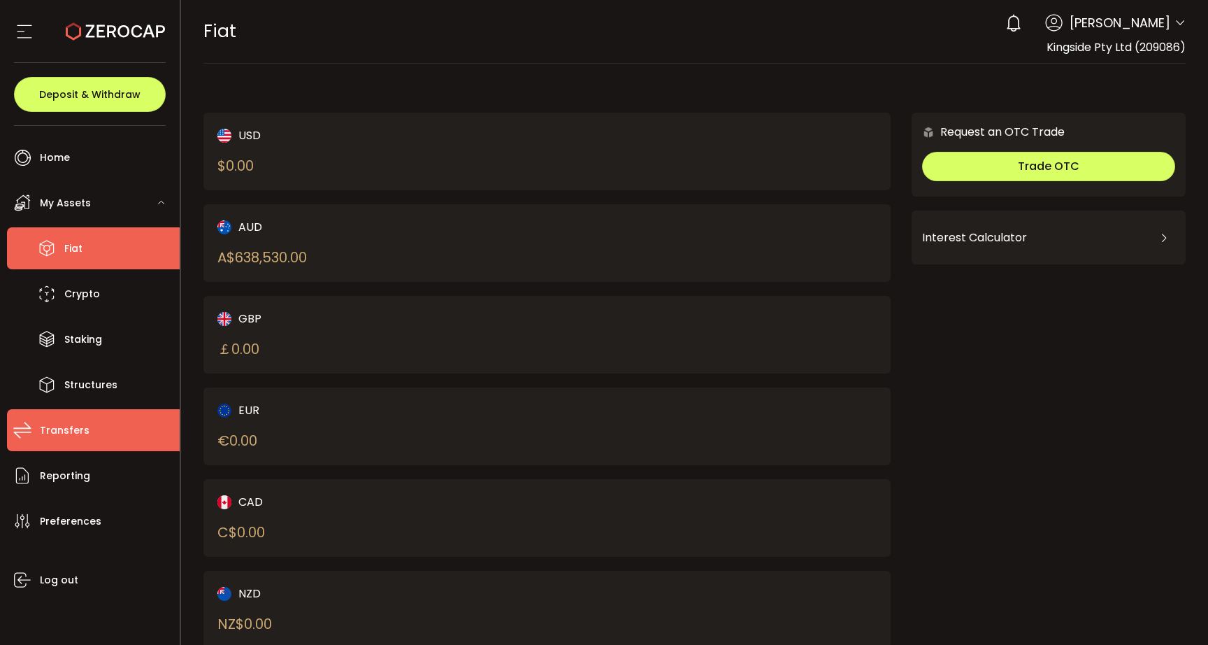
click at [50, 443] on li "Transfers" at bounding box center [93, 430] width 173 height 42
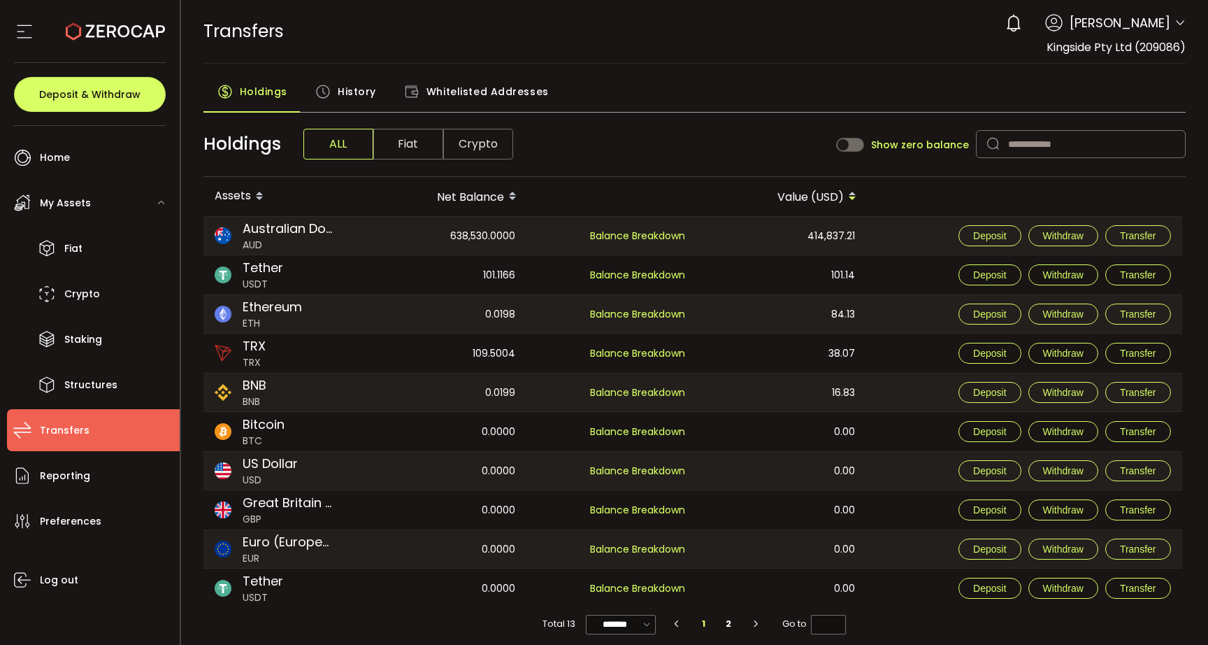
click at [337, 108] on div "History" at bounding box center [345, 95] width 89 height 35
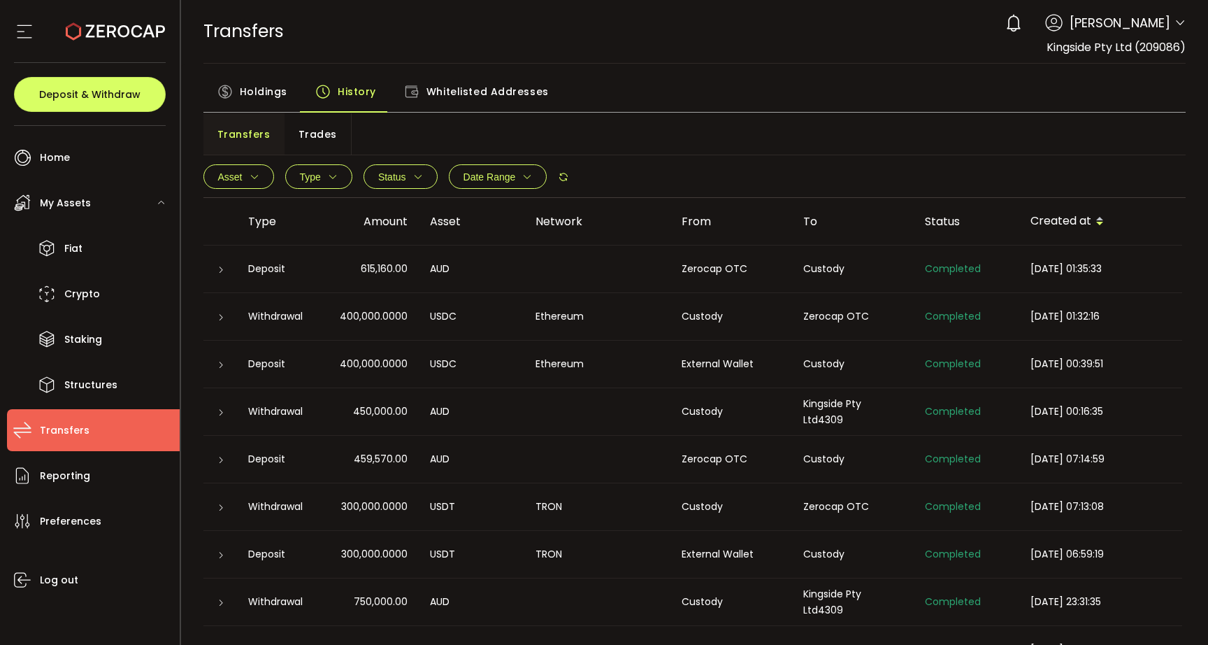
click at [925, 408] on span "Completed" at bounding box center [953, 411] width 56 height 14
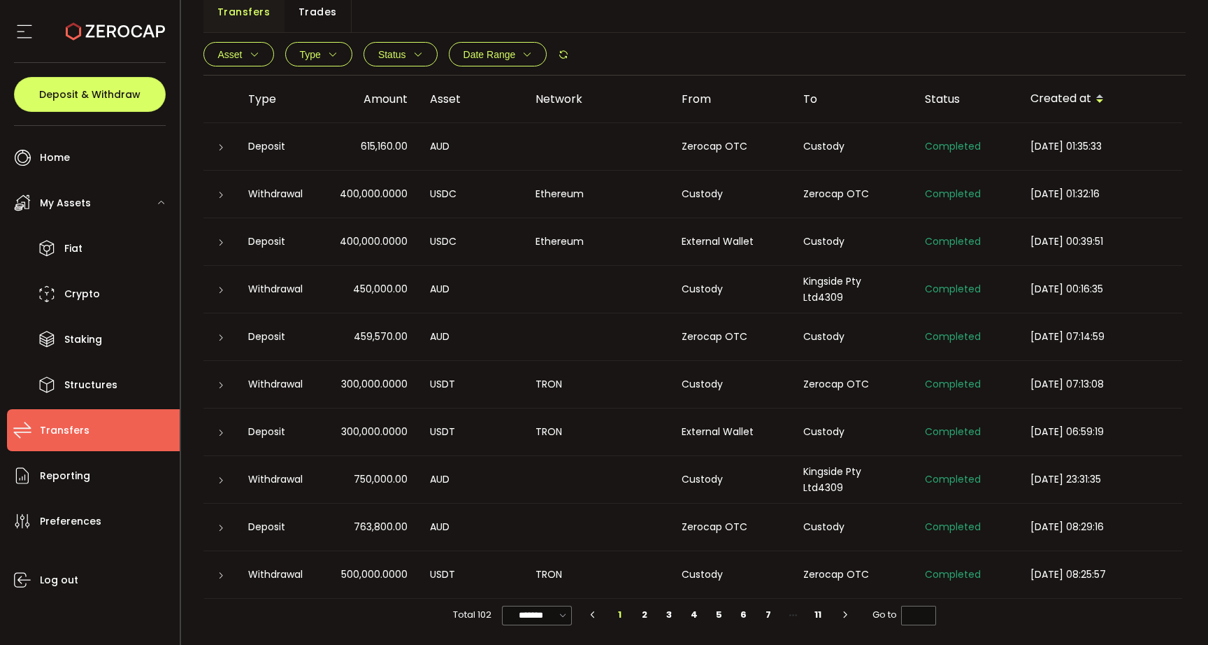
scroll to position [121, 0]
click at [707, 526] on div "Zerocap OTC" at bounding box center [731, 528] width 122 height 16
click at [226, 195] on div at bounding box center [220, 196] width 34 height 14
click at [223, 191] on div at bounding box center [220, 196] width 11 height 14
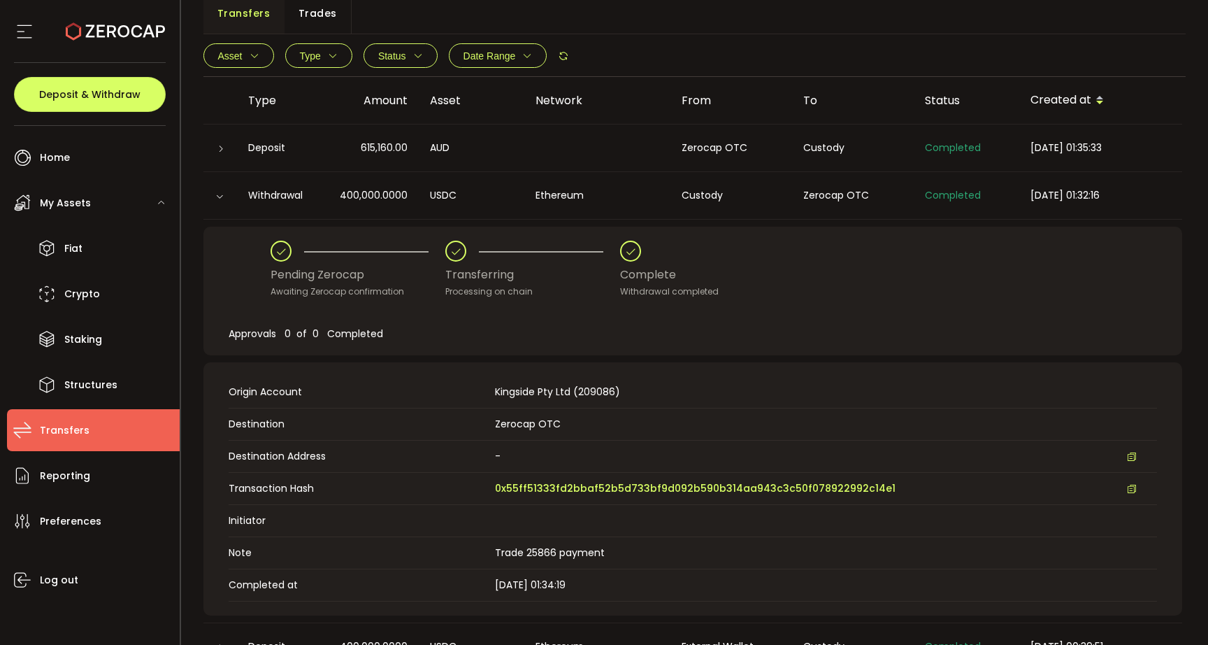
click at [223, 191] on div at bounding box center [220, 195] width 14 height 11
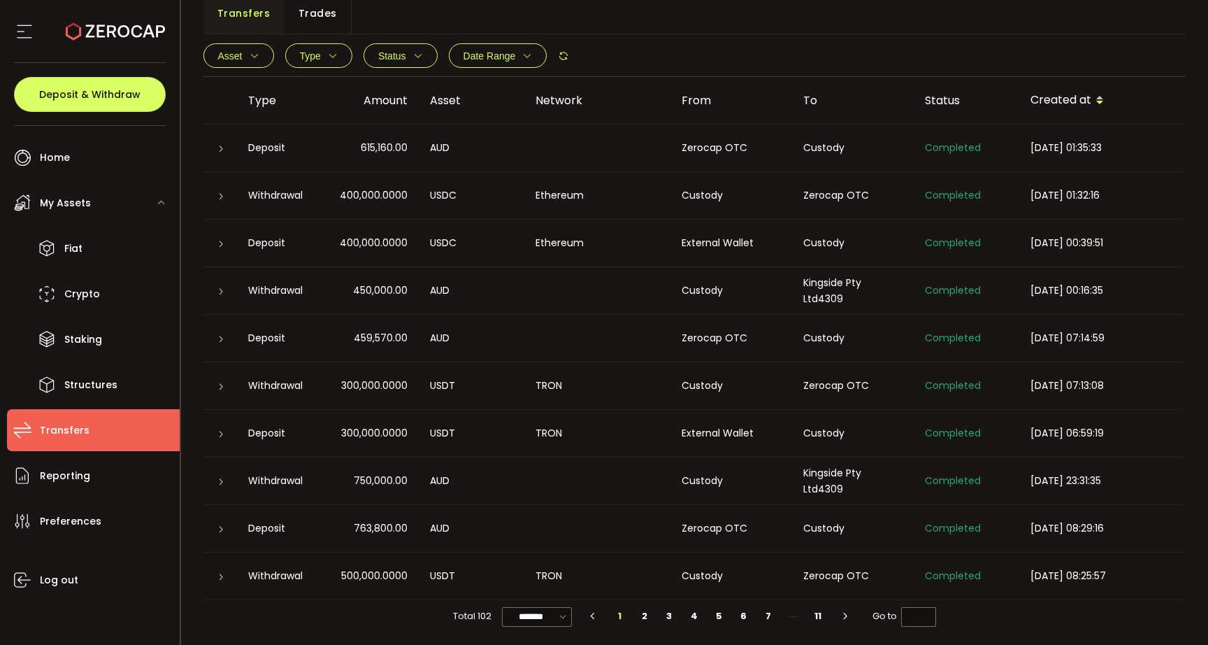
click at [223, 153] on div at bounding box center [220, 148] width 11 height 14
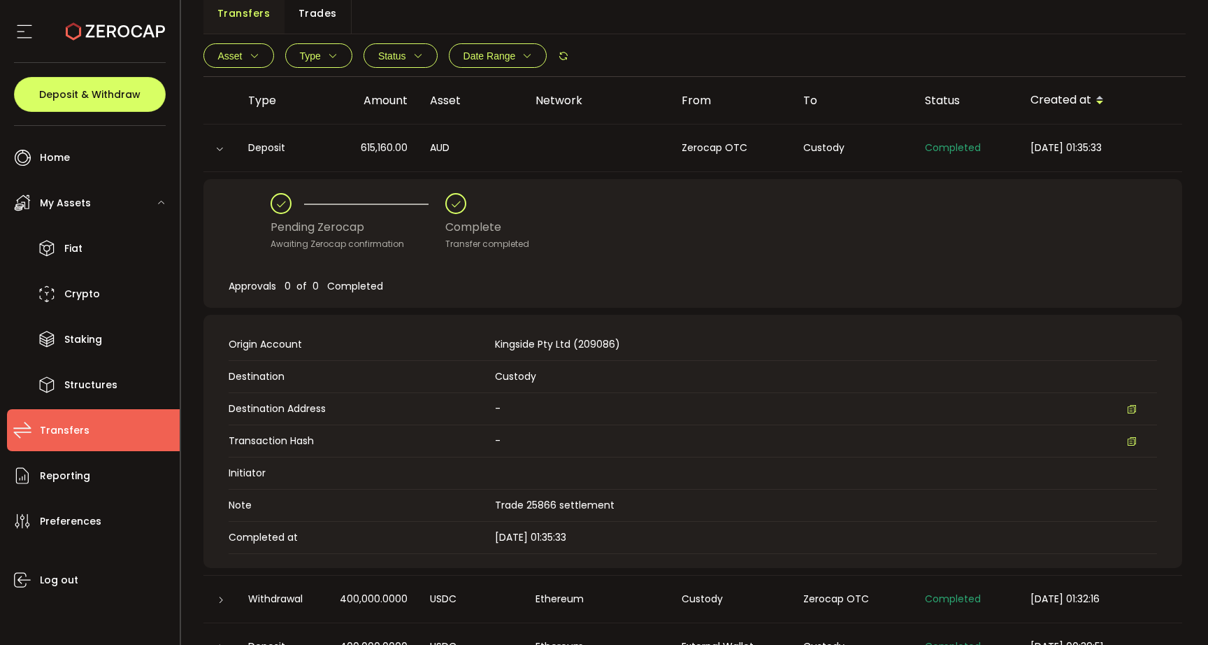
click at [223, 152] on icon at bounding box center [219, 149] width 8 height 8
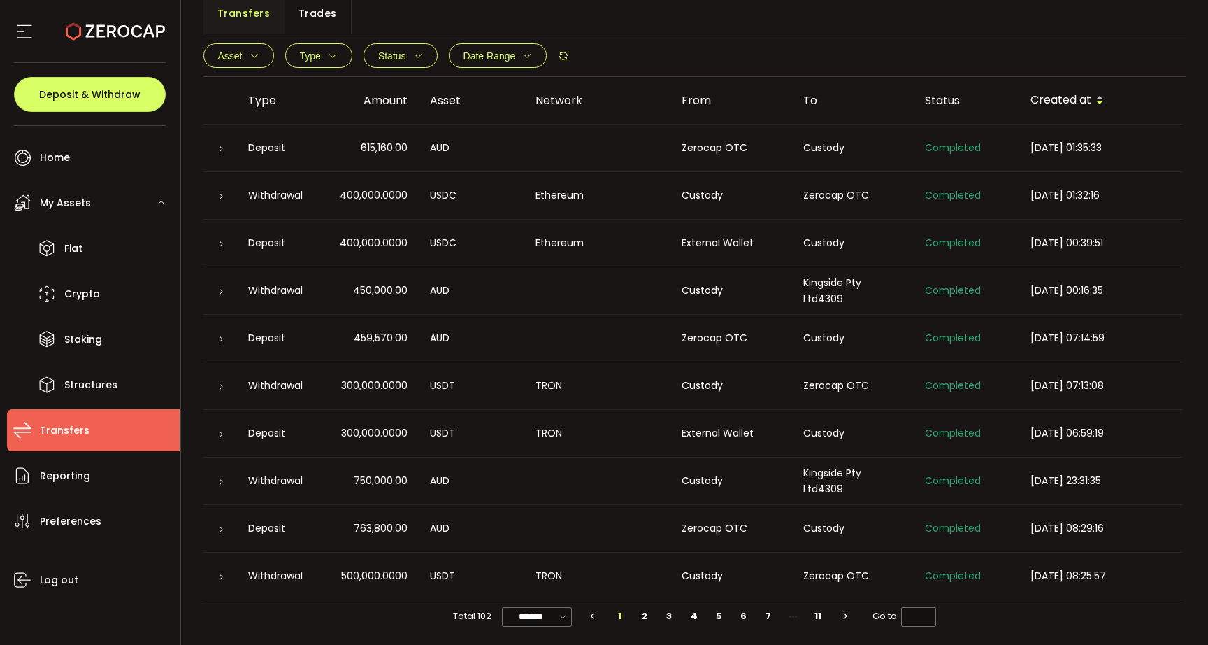
click at [222, 189] on div at bounding box center [220, 196] width 11 height 14
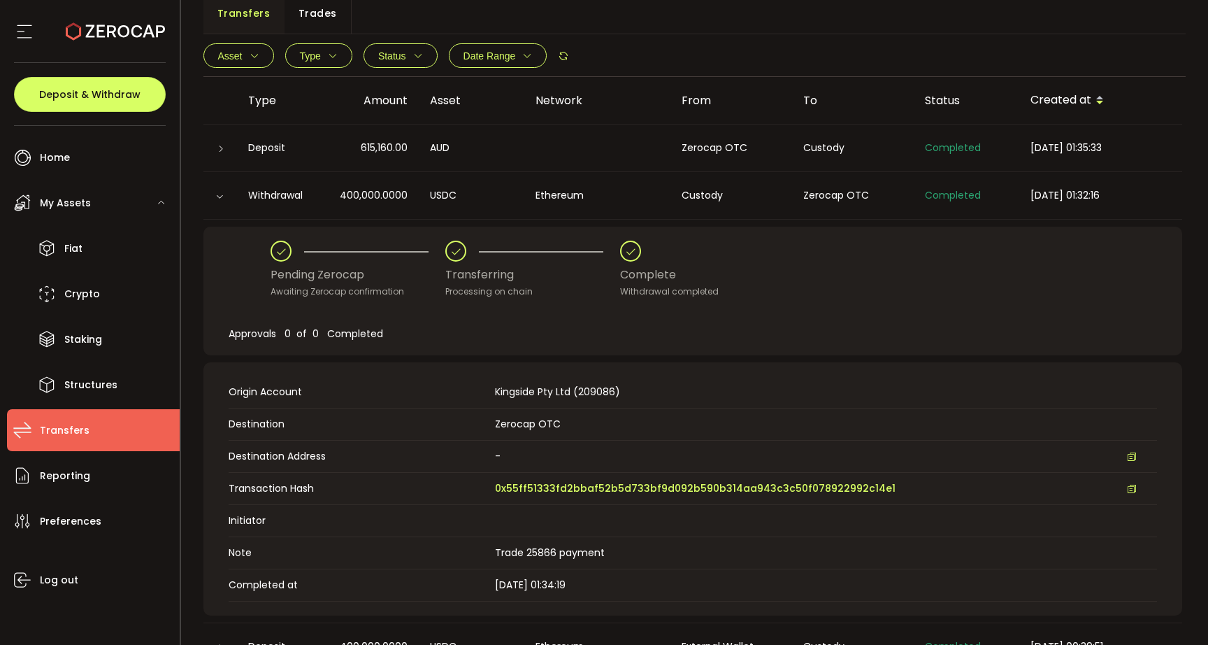
click at [222, 189] on div at bounding box center [220, 196] width 34 height 14
click at [222, 191] on div at bounding box center [220, 195] width 14 height 11
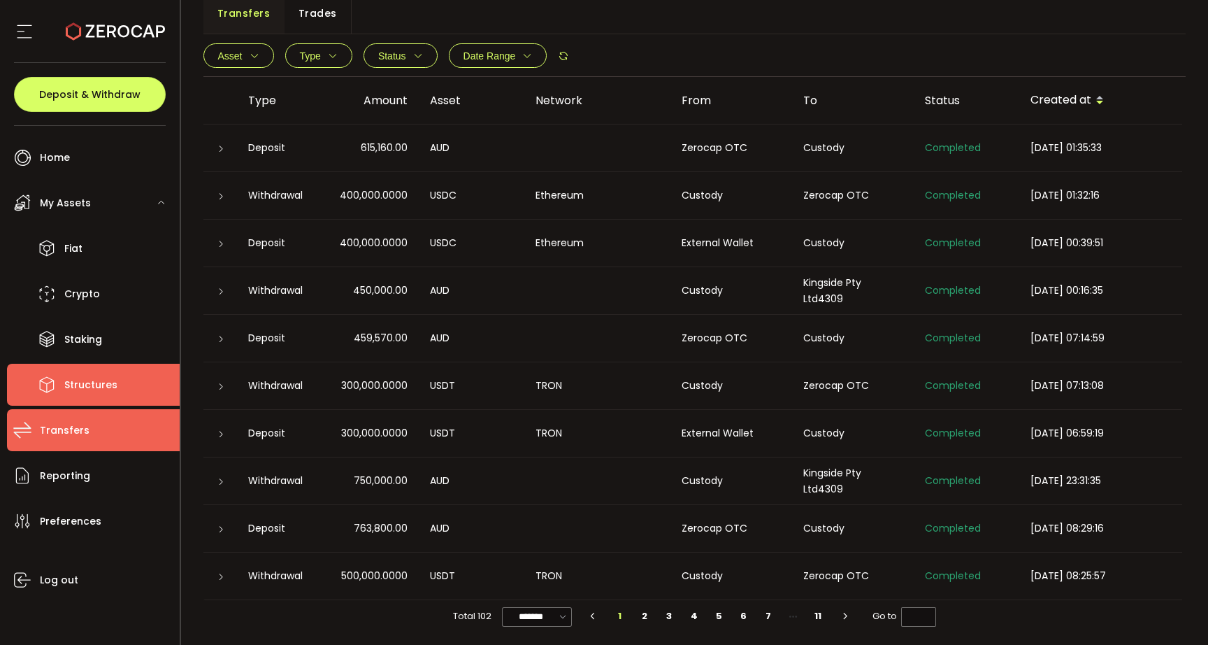
click at [112, 382] on span "Structures" at bounding box center [90, 385] width 53 height 20
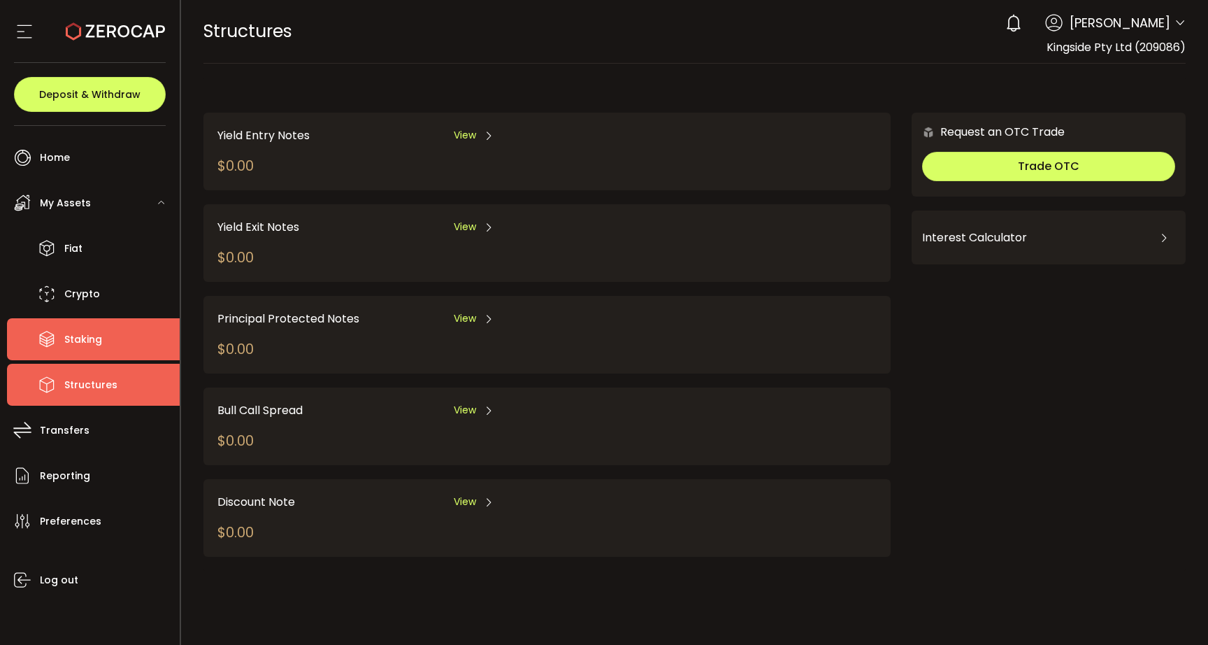
click at [50, 323] on li "Staking" at bounding box center [93, 339] width 173 height 42
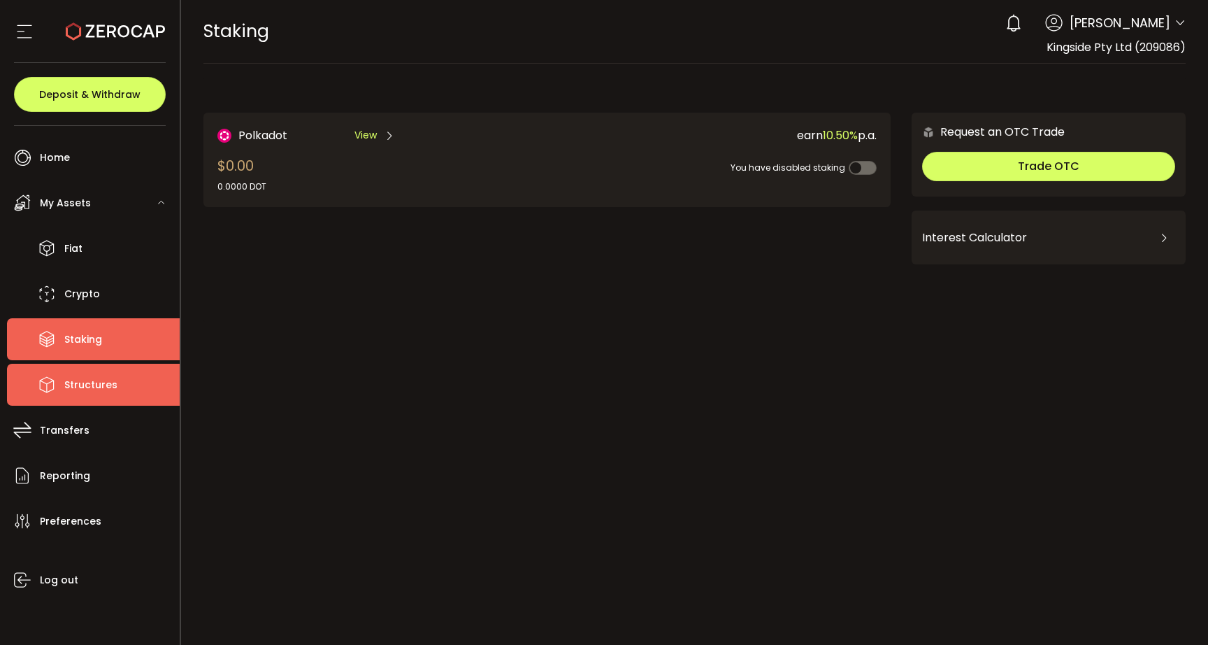
click at [71, 375] on span "Structures" at bounding box center [90, 385] width 53 height 20
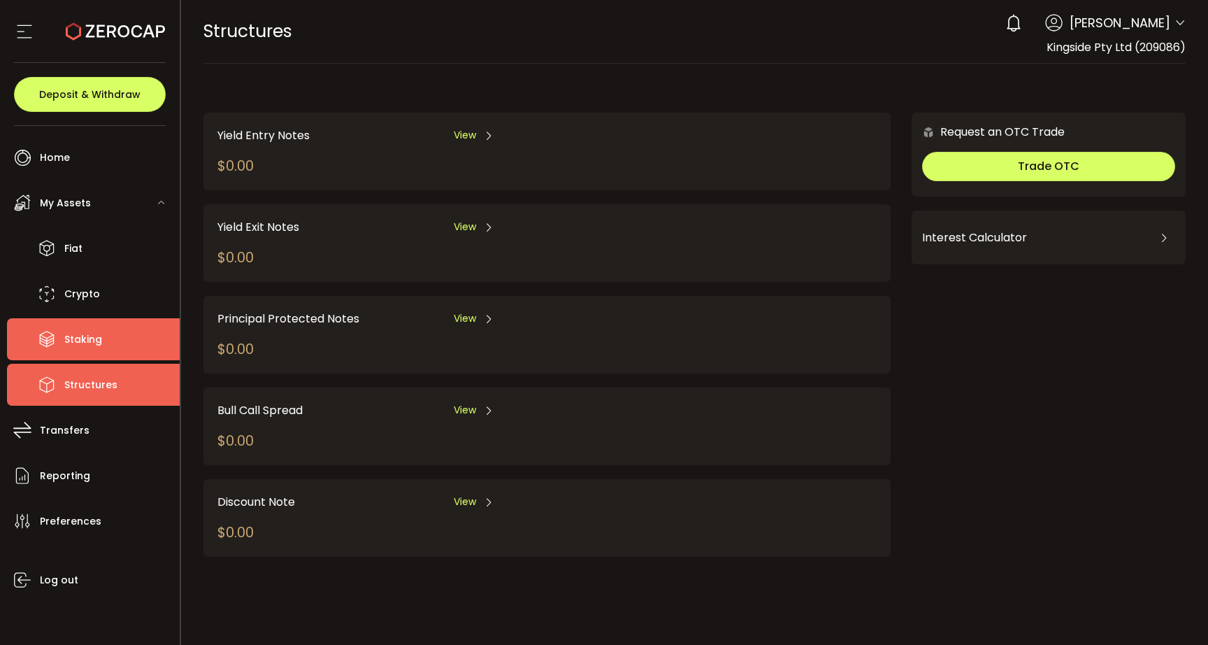
click at [82, 329] on span "Staking" at bounding box center [83, 339] width 38 height 20
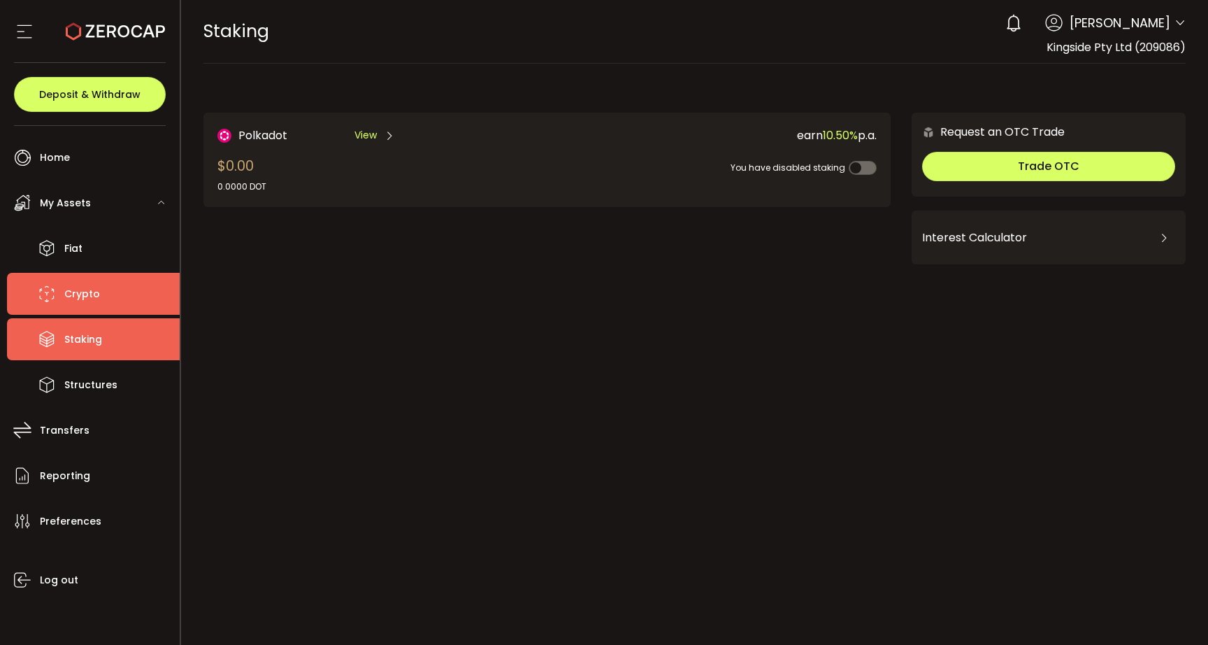
click at [80, 280] on li "Crypto" at bounding box center [93, 294] width 173 height 42
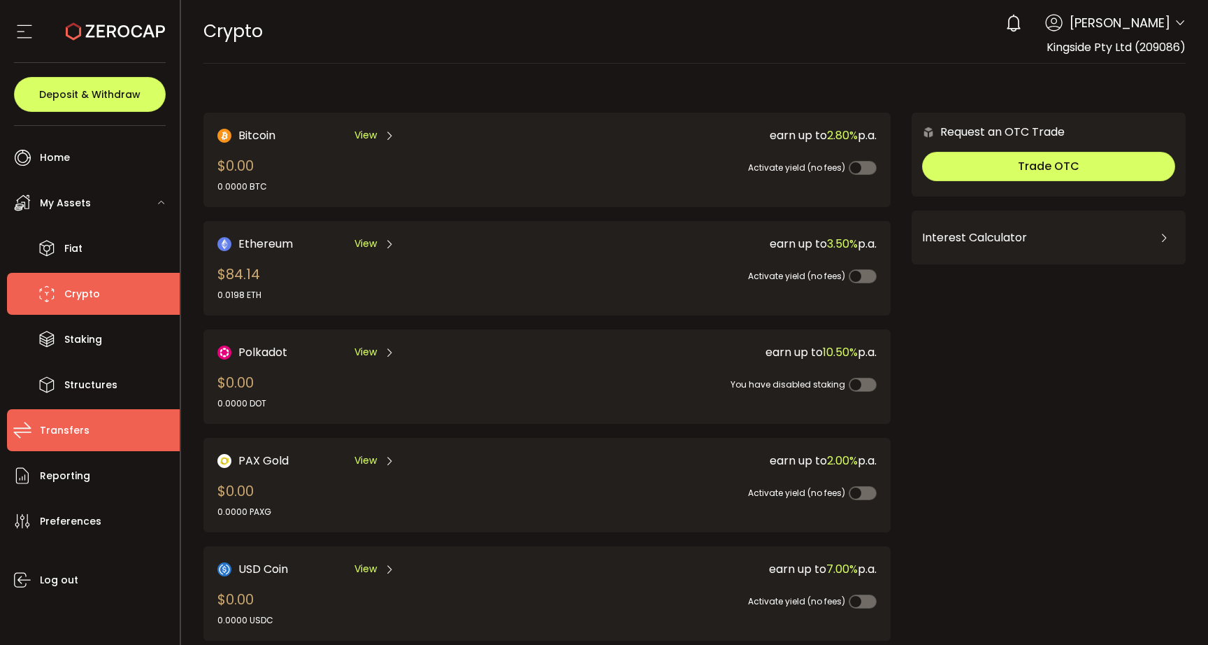
click at [71, 446] on li "Transfers" at bounding box center [93, 430] width 173 height 42
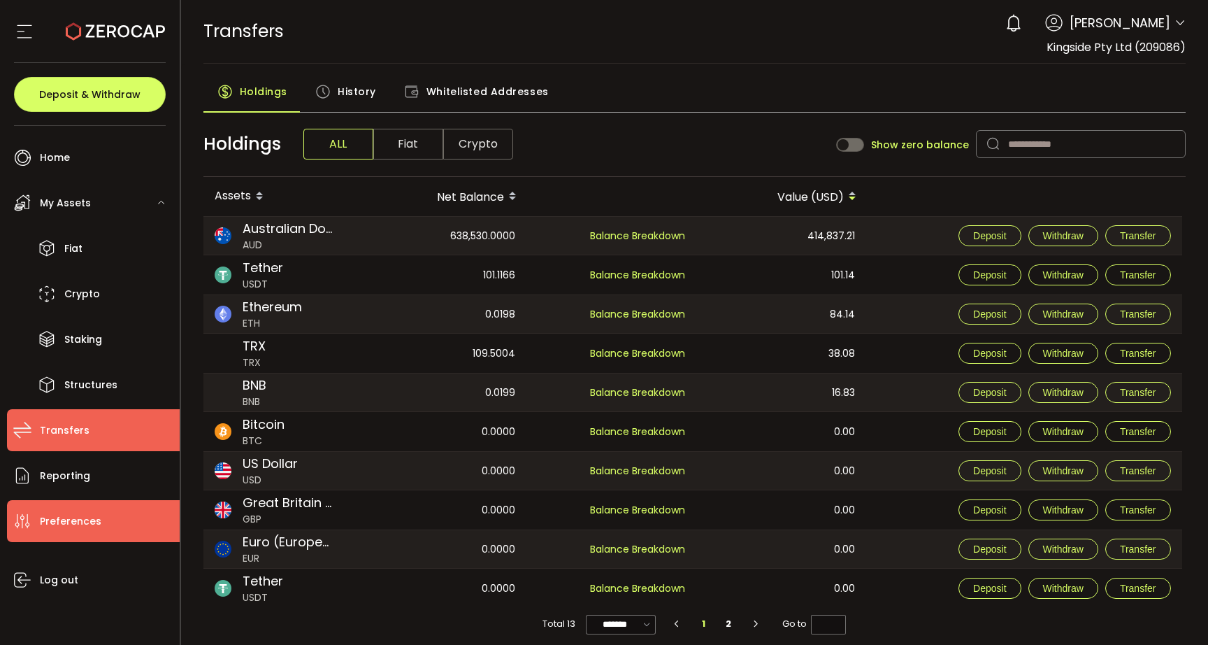
click at [55, 511] on span "Preferences" at bounding box center [71, 521] width 62 height 20
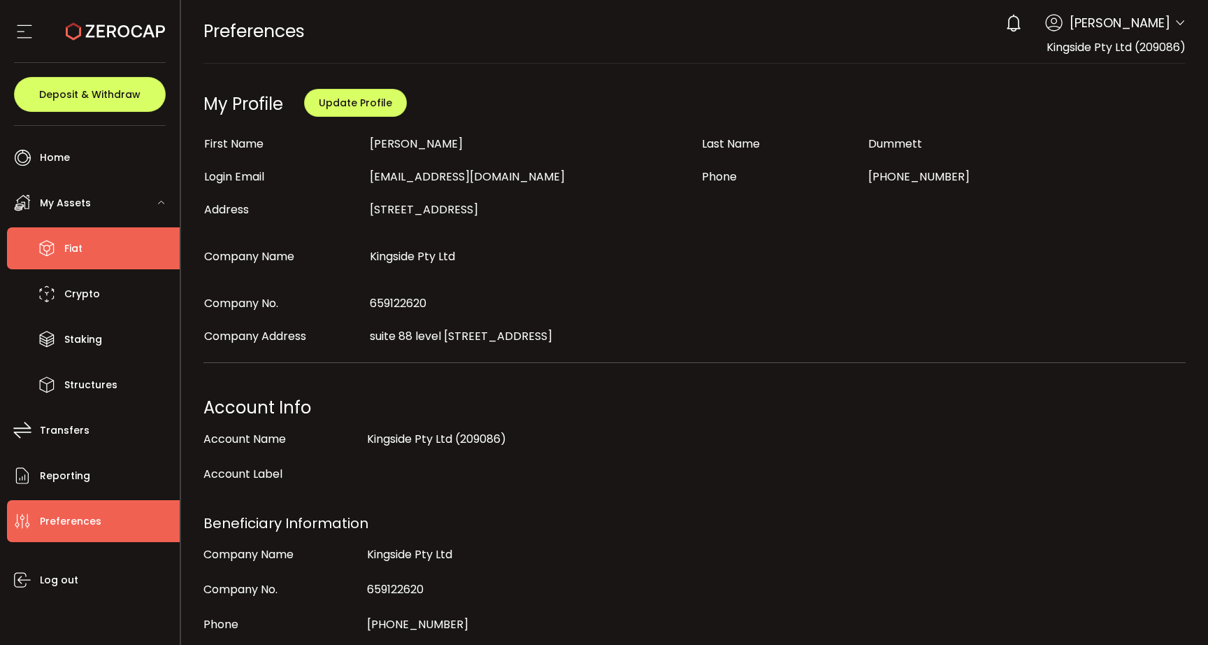
click at [64, 256] on li "Fiat" at bounding box center [93, 248] width 173 height 42
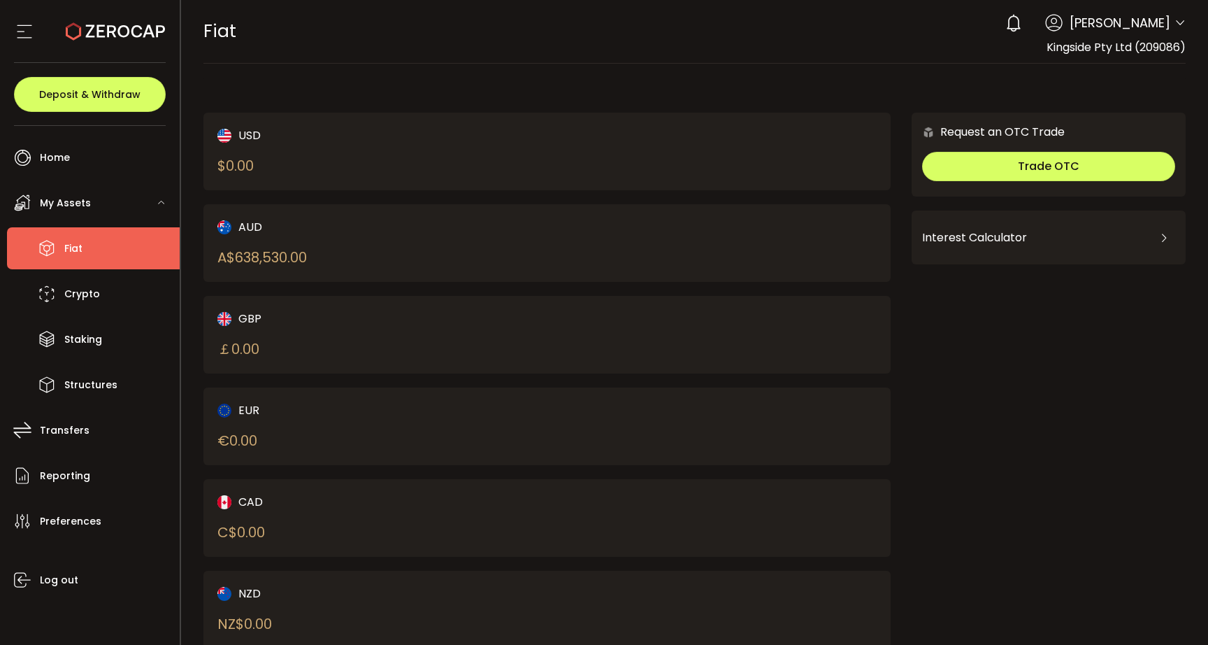
click at [285, 239] on div "AUD A$ 638,530.00" at bounding box center [365, 243] width 297 height 50
